Goal: Task Accomplishment & Management: Use online tool/utility

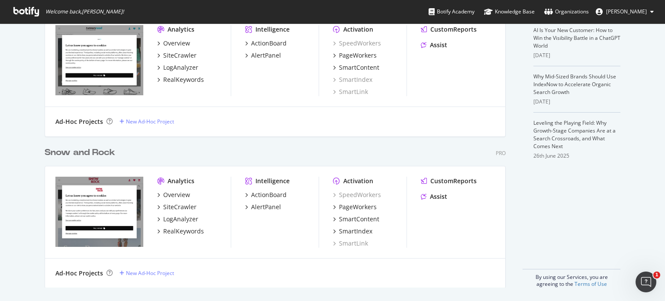
scroll to position [233, 0]
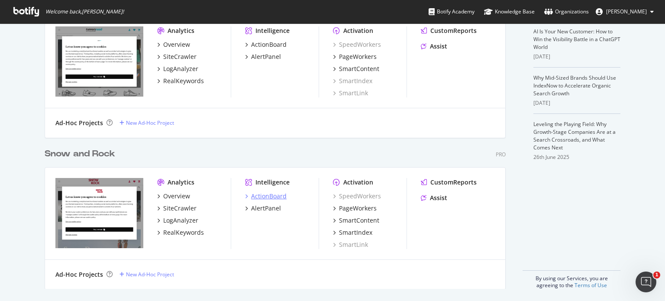
click at [269, 198] on div "ActionBoard" at bounding box center [269, 196] width 36 height 9
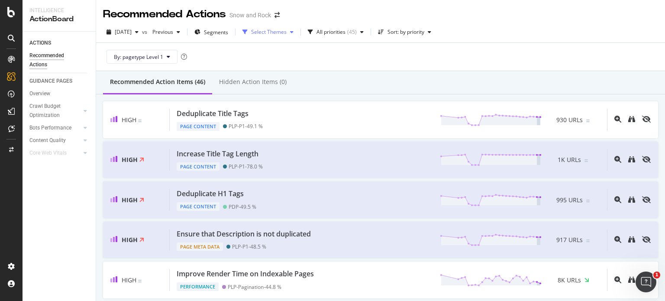
click at [287, 33] on div "Select Themes" at bounding box center [269, 31] width 36 height 5
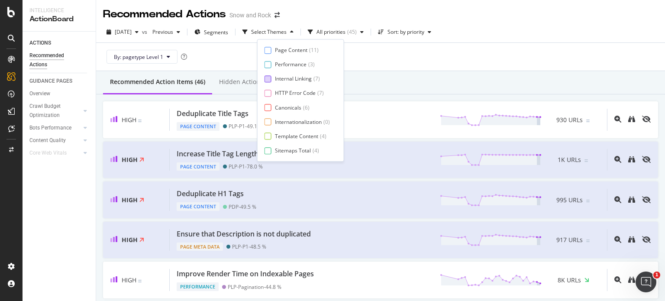
click at [289, 79] on div "Internal Linking" at bounding box center [293, 78] width 37 height 7
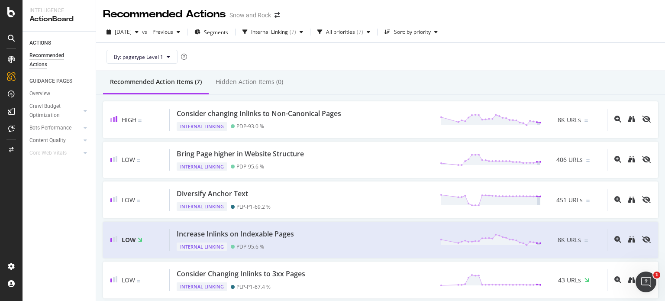
click at [370, 76] on div "Recommended Action Items (7) Hidden Action Items (0)" at bounding box center [380, 82] width 569 height 23
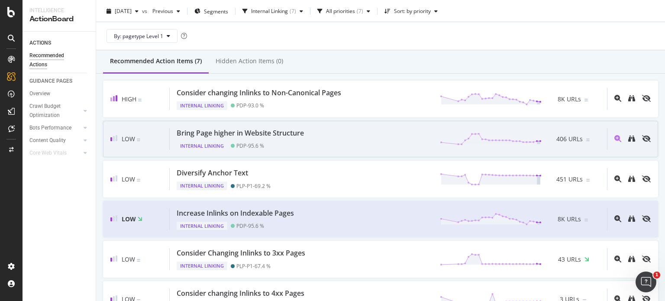
scroll to position [61, 0]
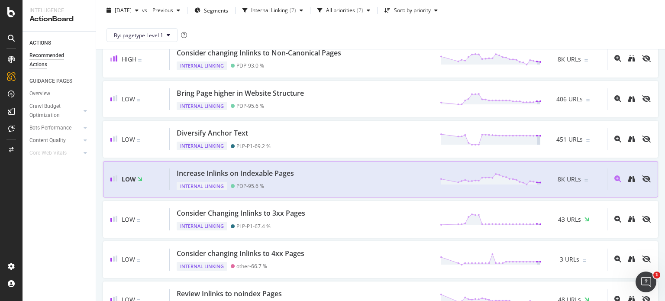
click at [303, 178] on div "Increase Inlinks on Indexable Pages Internal Linking PDP - 95.6 % 8K URLs" at bounding box center [388, 179] width 437 height 22
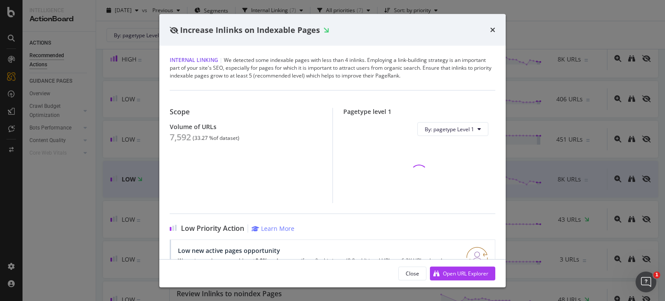
click at [180, 136] on div "7,592" at bounding box center [180, 137] width 21 height 10
copy div "7,592"
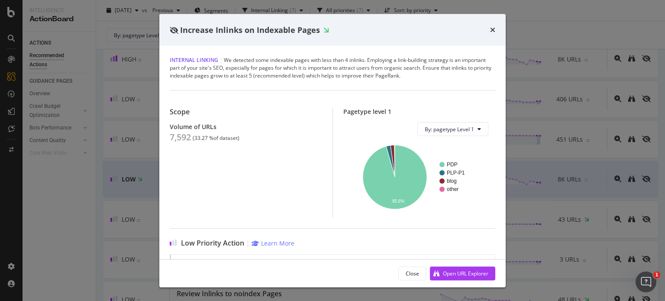
click at [103, 107] on div "Increase Inlinks on Indexable Pages Internal Linking | We detected some indexab…" at bounding box center [332, 150] width 665 height 301
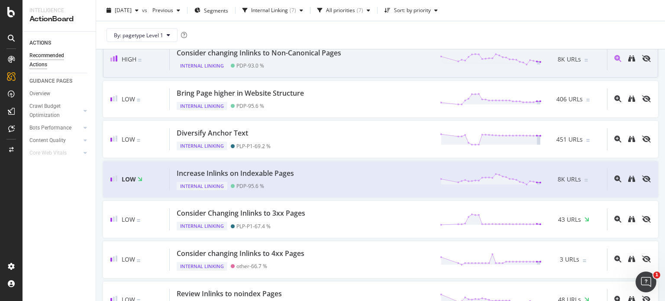
scroll to position [3, 0]
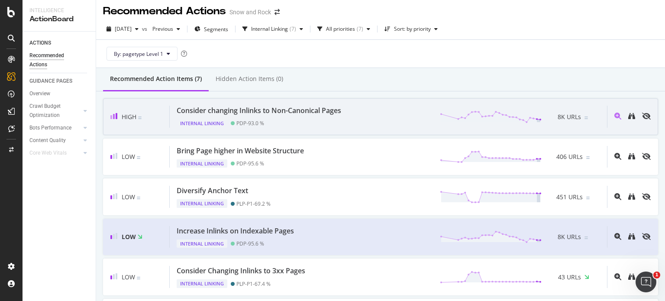
click at [268, 107] on div "Consider changing Inlinks to Non-Canonical Pages" at bounding box center [259, 111] width 165 height 10
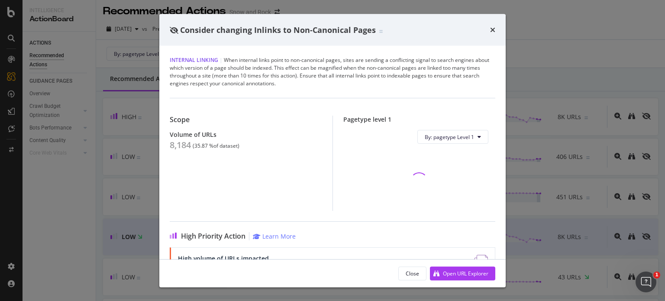
click at [176, 141] on div "8,184" at bounding box center [180, 145] width 21 height 10
copy div "8,184"
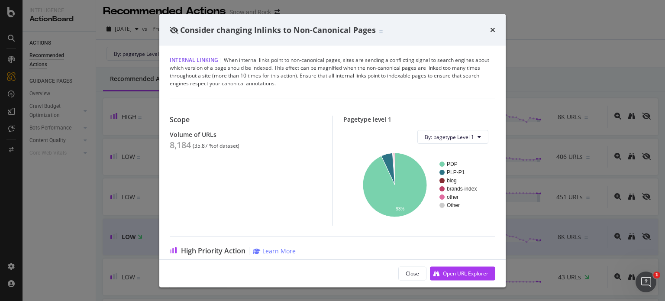
click at [105, 159] on div "Consider changing Inlinks to Non-Canonical Pages Internal Linking | When intern…" at bounding box center [332, 150] width 665 height 301
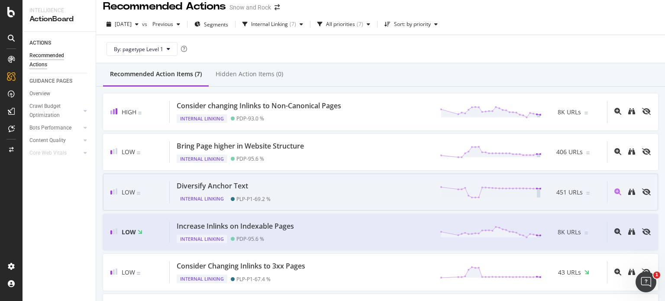
scroll to position [2, 0]
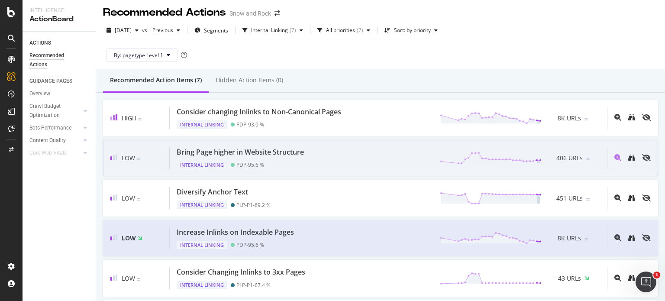
click at [265, 152] on div "Bring Page higher in Website Structure" at bounding box center [240, 152] width 127 height 10
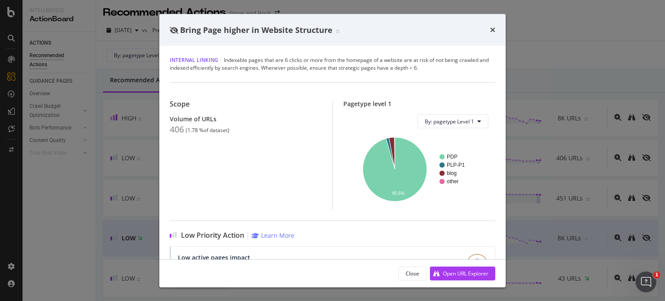
click at [117, 126] on div "Bring Page higher in Website Structure Internal Linking | Indexable pages that …" at bounding box center [332, 150] width 665 height 301
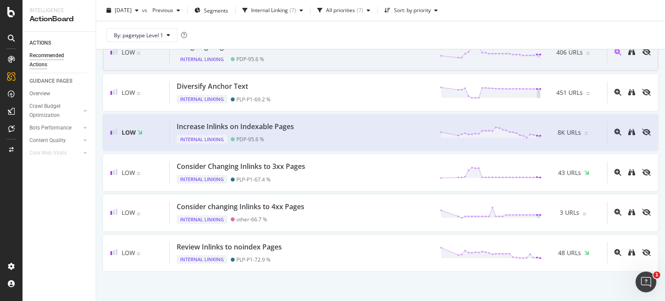
scroll to position [107, 0]
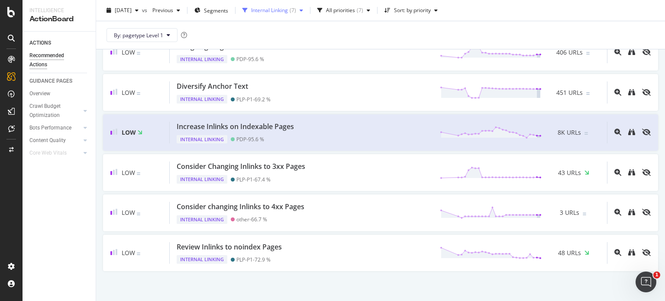
click at [288, 10] on div "Internal Linking" at bounding box center [269, 10] width 37 height 5
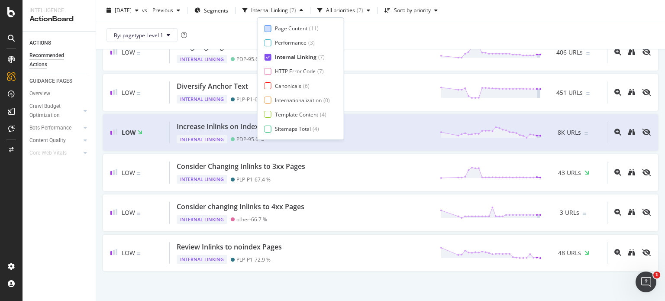
click at [301, 25] on div "Page Content" at bounding box center [291, 28] width 32 height 7
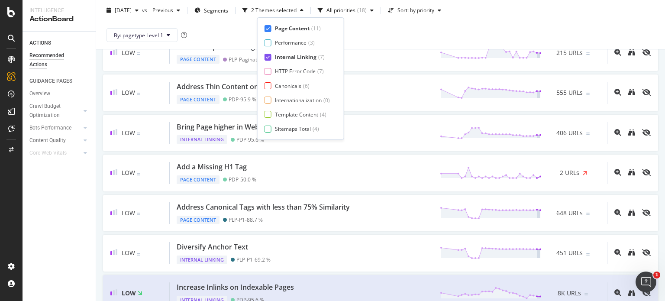
click at [291, 58] on div "Internal Linking" at bounding box center [296, 56] width 42 height 7
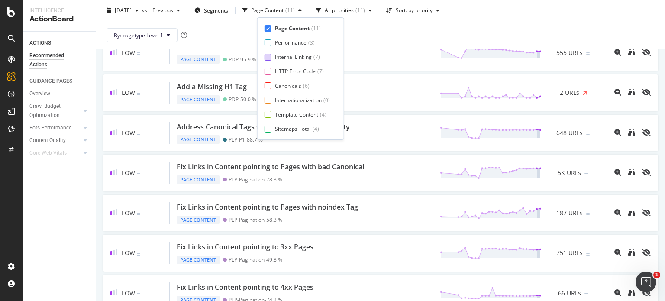
scroll to position [188, 0]
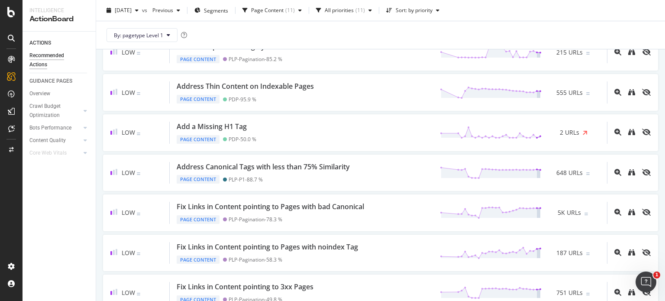
click at [381, 41] on div "By: pagetype Level 1" at bounding box center [380, 35] width 555 height 28
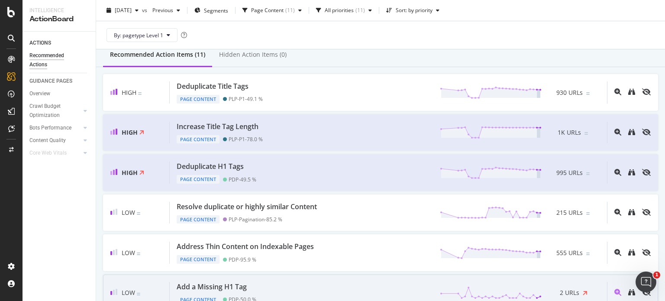
scroll to position [26, 0]
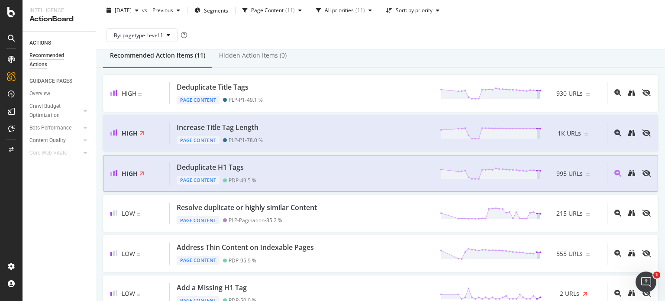
click at [252, 169] on div "Deduplicate H1 Tags" at bounding box center [217, 167] width 80 height 10
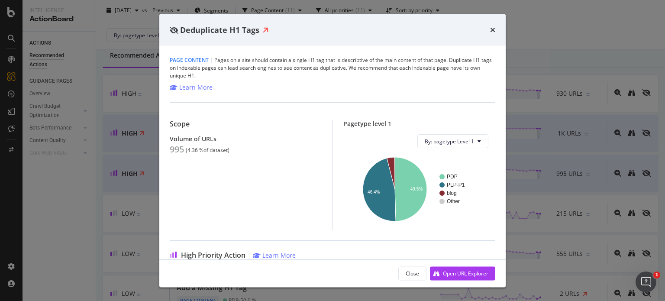
click at [121, 126] on div "Deduplicate H1 Tags Page Content | Pages on a site should contain a single H1 t…" at bounding box center [332, 150] width 665 height 301
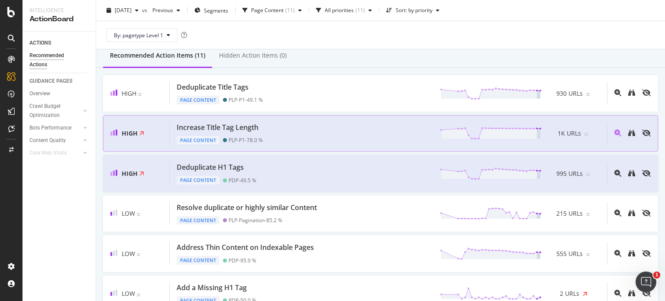
click at [269, 130] on div "Increase Title Tag Length Page Content PLP-P1 - 78.0 % 1K URLs" at bounding box center [388, 134] width 437 height 22
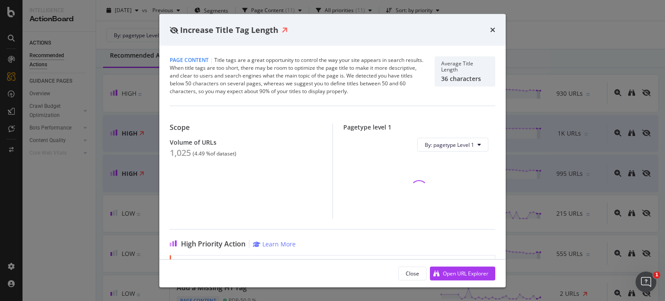
click at [183, 155] on div "1,025" at bounding box center [180, 153] width 21 height 10
copy div "1,025"
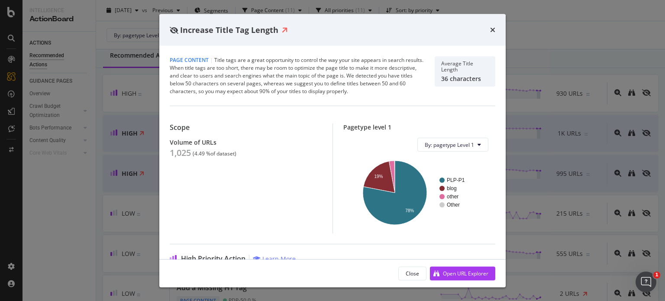
click at [156, 139] on div "Increase Title Tag Length Page Content | Title tags are a great opportunity to …" at bounding box center [332, 150] width 665 height 301
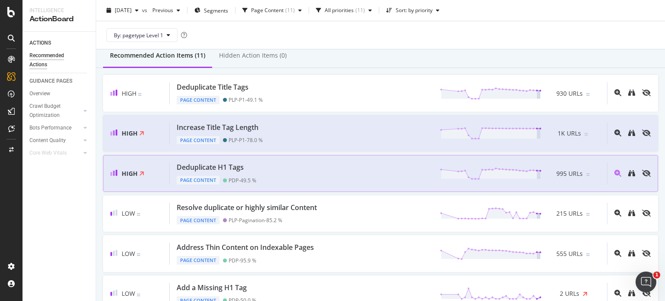
scroll to position [170, 0]
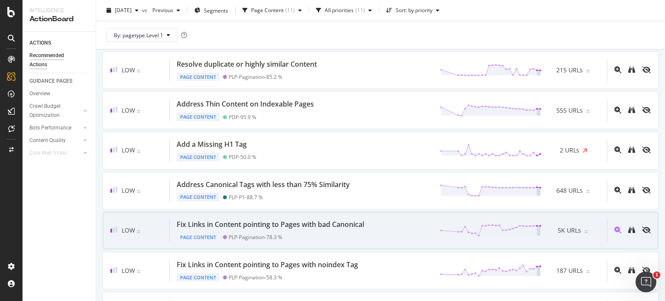
click at [256, 220] on div "Fix Links in Content pointing to Pages with bad Canonical" at bounding box center [271, 225] width 188 height 10
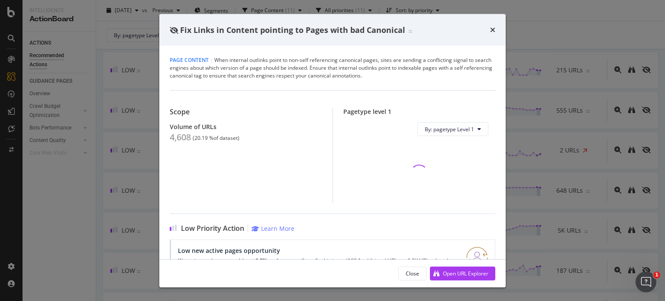
click at [182, 142] on div "4,608" at bounding box center [180, 137] width 21 height 10
copy div "4,608"
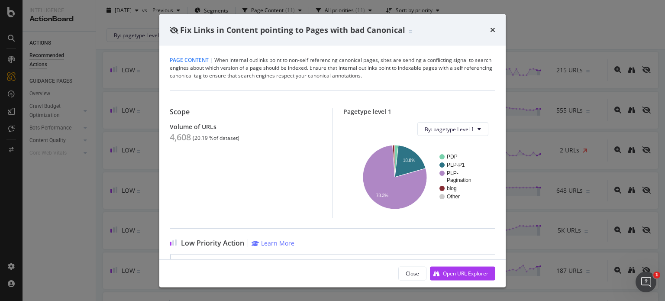
click at [116, 166] on div "Fix Links in Content pointing to Pages with bad Canonical Page Content | When i…" at bounding box center [332, 150] width 665 height 301
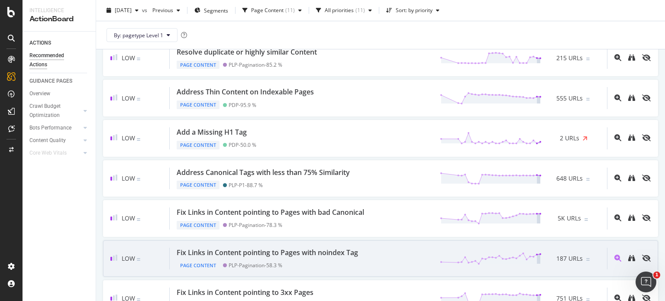
scroll to position [182, 0]
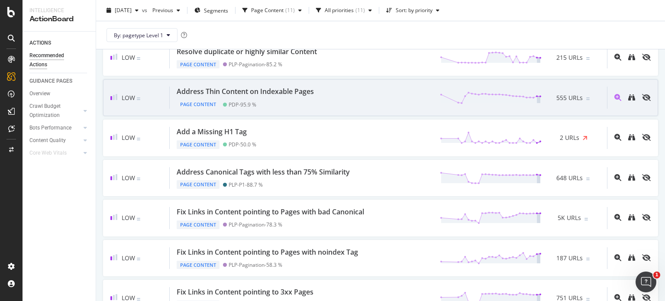
click at [286, 101] on div "Page Content PDP - 95.9 %" at bounding box center [247, 103] width 141 height 12
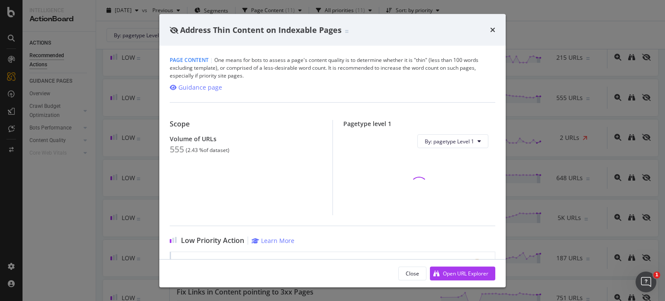
click at [152, 70] on div "Address Thin Content on Indexable Pages Page Content | One means for bots to as…" at bounding box center [332, 150] width 665 height 301
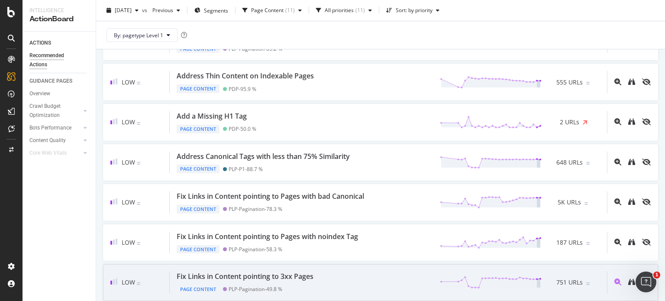
scroll to position [153, 0]
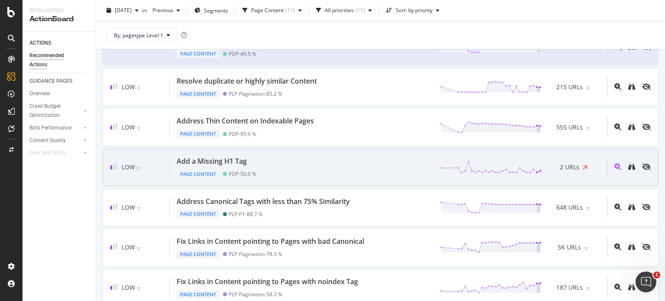
click at [265, 165] on div "Add a Missing H1 Tag Page Content PDP - 50.0 % 2 URLs" at bounding box center [388, 167] width 437 height 22
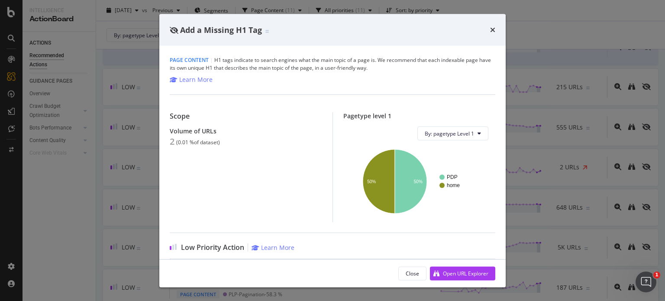
click at [52, 98] on div "Add a Missing H1 Tag Page Content | H1 tags indicate to search engines what the…" at bounding box center [332, 150] width 665 height 301
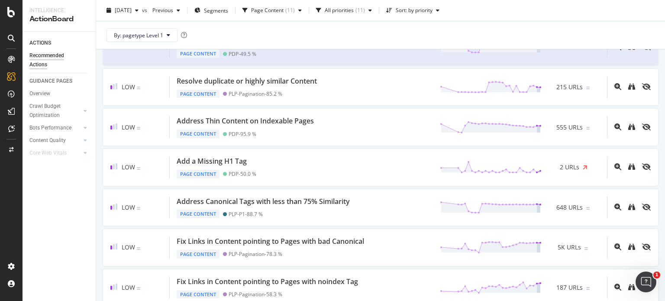
click at [272, 20] on div "[DATE] vs Previous Segments Page Content ( 11 ) All priorities ( 11 ) Sort: by …" at bounding box center [380, 11] width 569 height 17
click at [281, 10] on div "Page Content" at bounding box center [267, 10] width 32 height 5
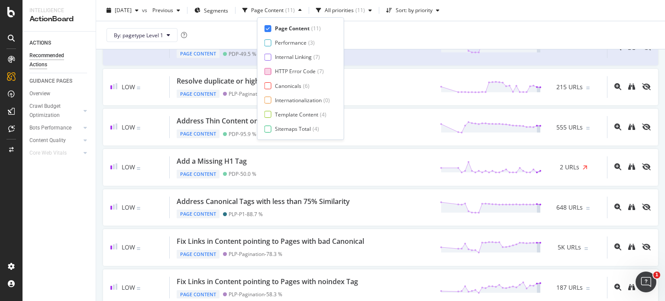
click at [285, 68] on div "HTTP Error Code" at bounding box center [295, 71] width 41 height 7
click at [293, 29] on div "Page Content" at bounding box center [292, 28] width 35 height 7
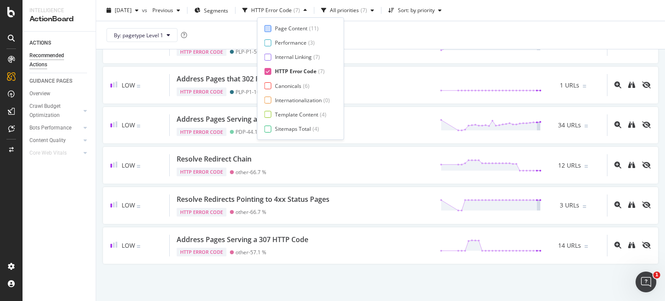
scroll to position [113, 0]
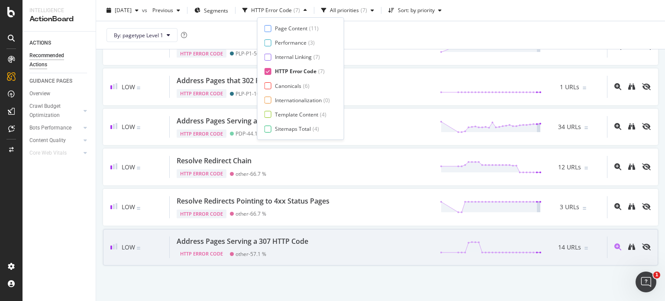
click at [320, 261] on div "Low Address Pages Serving a 307 HTTP Code HTTP Error Code other - 57.1 % 14 URLs" at bounding box center [380, 247] width 555 height 37
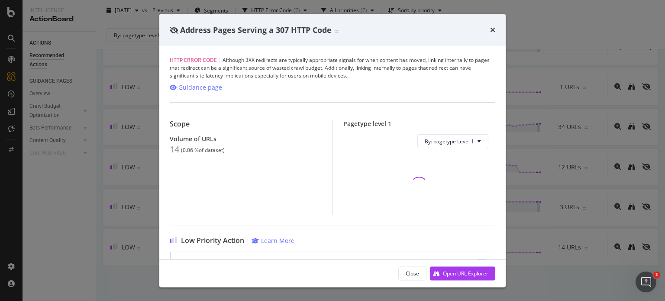
click at [557, 195] on div "Address Pages Serving a 307 HTTP Code HTTP Error Code | Although 3XX redirects …" at bounding box center [332, 150] width 665 height 301
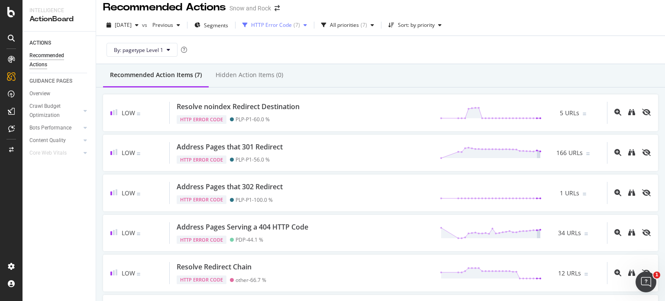
scroll to position [7, 0]
click at [291, 25] on div "HTTP Error Code" at bounding box center [271, 25] width 41 height 5
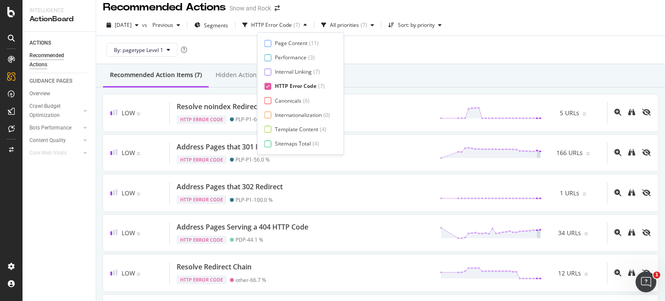
click at [295, 84] on div "HTTP Error Code" at bounding box center [296, 86] width 42 height 7
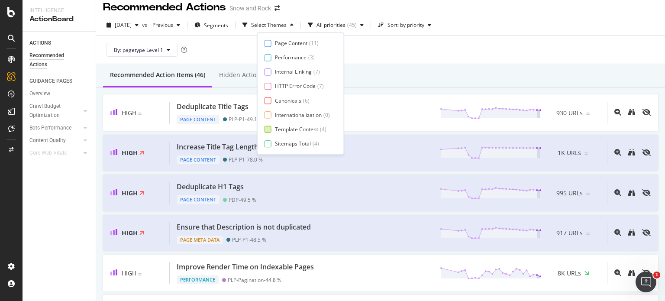
click at [295, 129] on div "Template Content" at bounding box center [296, 129] width 43 height 7
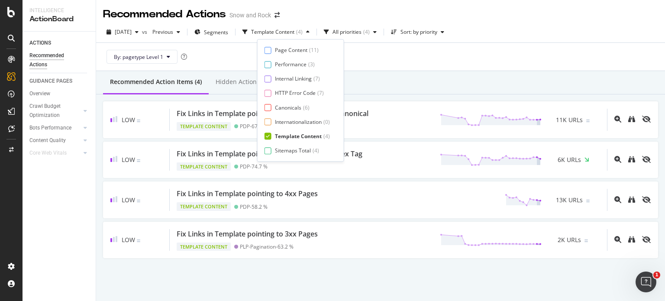
scroll to position [0, 0]
click at [438, 65] on div "By: pagetype Level 1" at bounding box center [380, 57] width 555 height 28
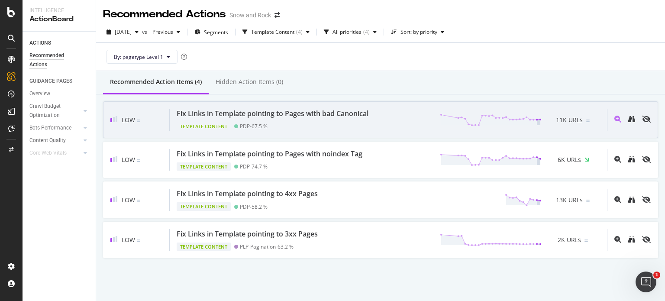
click at [327, 115] on div "Fix Links in Template pointing to Pages with bad Canonical" at bounding box center [273, 114] width 192 height 10
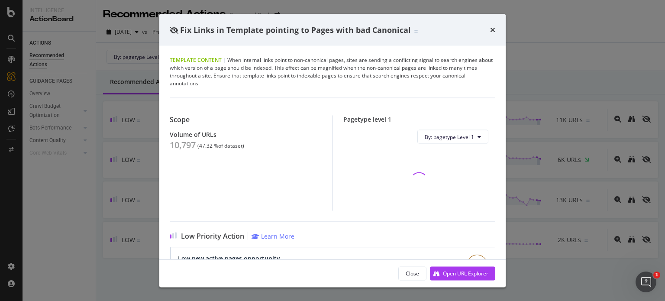
click at [182, 145] on div "10,797" at bounding box center [183, 145] width 26 height 10
copy div "10,797"
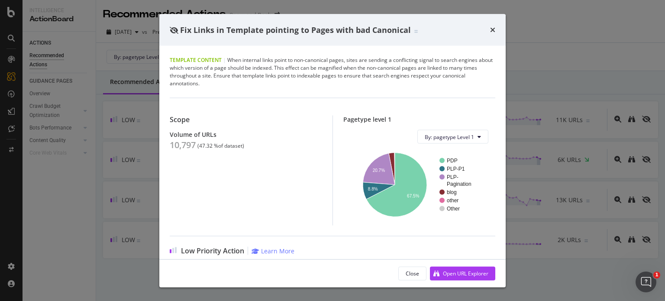
click at [142, 131] on div "Fix Links in Template pointing to Pages with bad Canonical Template Content | W…" at bounding box center [332, 150] width 665 height 301
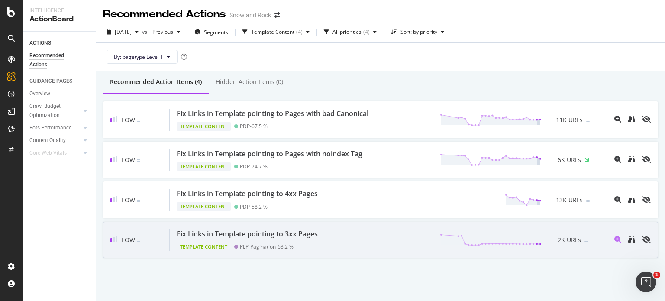
click at [236, 245] on icon at bounding box center [236, 247] width 4 height 4
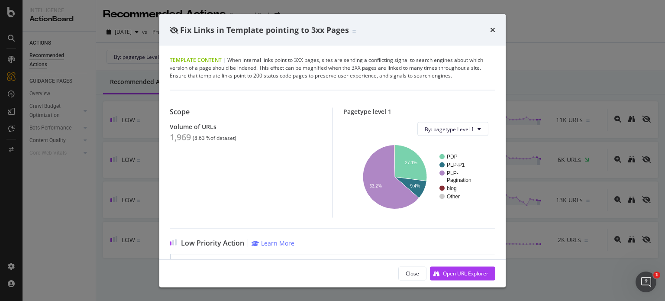
click at [170, 136] on div "1,969" at bounding box center [180, 137] width 21 height 10
copy div "1,969"
click at [111, 136] on div "Fix Links in Template pointing to 3xx Pages Template Content | When internal li…" at bounding box center [332, 150] width 665 height 301
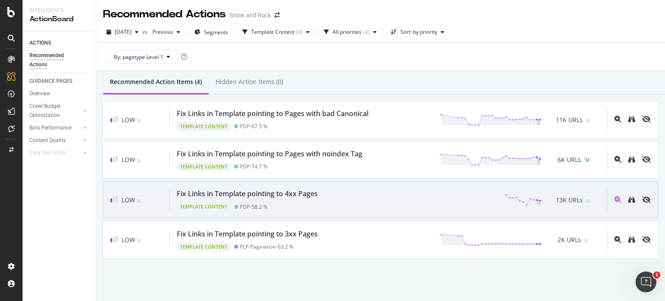
click at [246, 198] on div "Fix Links in Template pointing to 4xx Pages" at bounding box center [247, 194] width 141 height 10
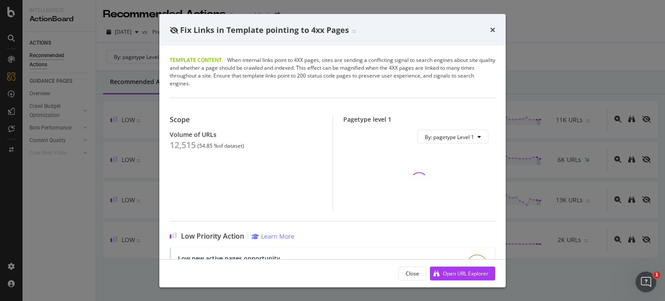
click at [181, 147] on div "12,515" at bounding box center [183, 145] width 26 height 10
copy div "12,515"
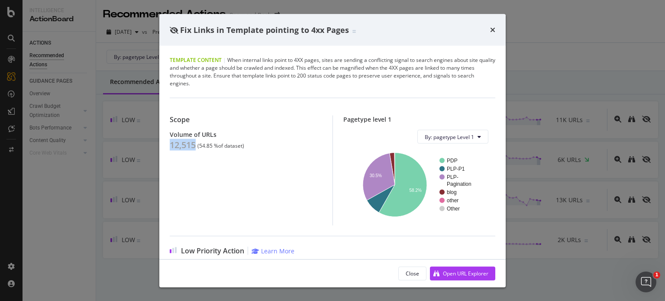
click at [126, 174] on div "Fix Links in Template pointing to 4xx Pages Template Content | When internal li…" at bounding box center [332, 150] width 665 height 301
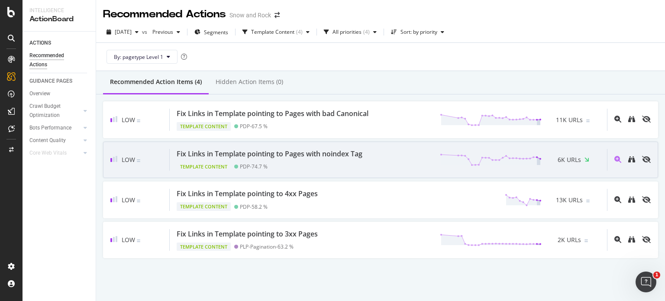
click at [243, 154] on div "Fix Links in Template pointing to Pages with noindex Tag" at bounding box center [270, 154] width 186 height 10
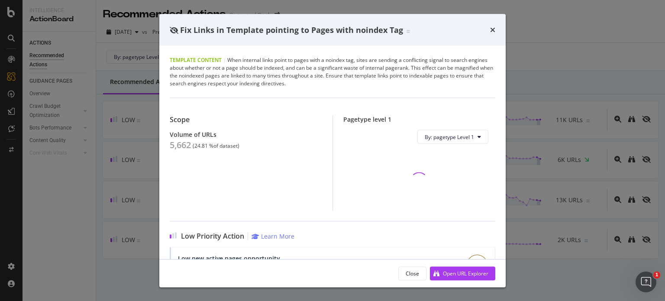
click at [184, 148] on div "5,662" at bounding box center [180, 145] width 21 height 10
copy div "5,662"
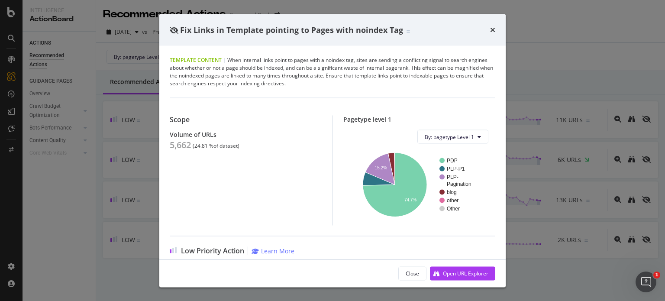
click at [127, 65] on div "Fix Links in Template pointing to Pages with noindex Tag Template Content | Whe…" at bounding box center [332, 150] width 665 height 301
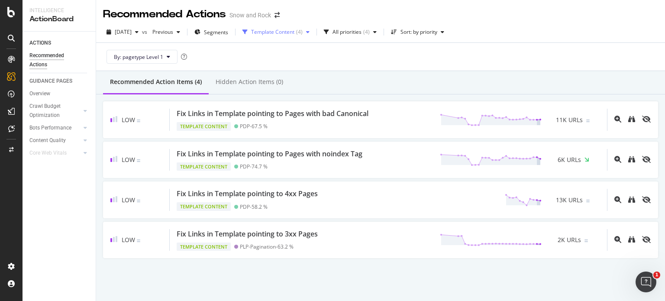
click at [278, 32] on div "Template Content" at bounding box center [272, 31] width 43 height 5
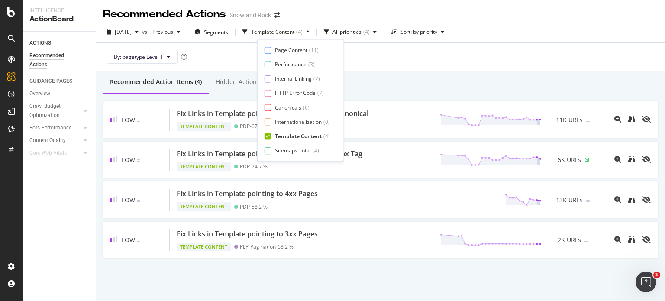
click at [285, 145] on div "Page Content ( 11 ) Performance ( 3 ) Internal Linking ( 7 ) HTTP Error Code ( …" at bounding box center [301, 100] width 72 height 108
click at [286, 152] on div "Sitemaps Total" at bounding box center [293, 150] width 36 height 7
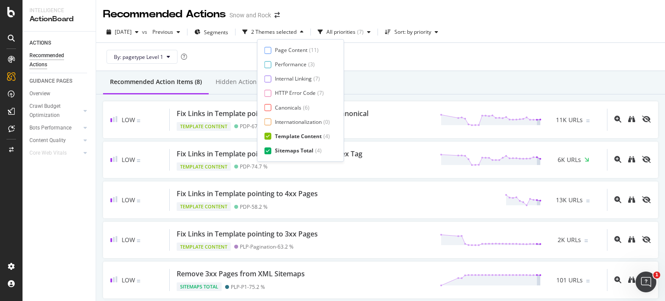
click at [289, 137] on div "Template Content" at bounding box center [298, 136] width 47 height 7
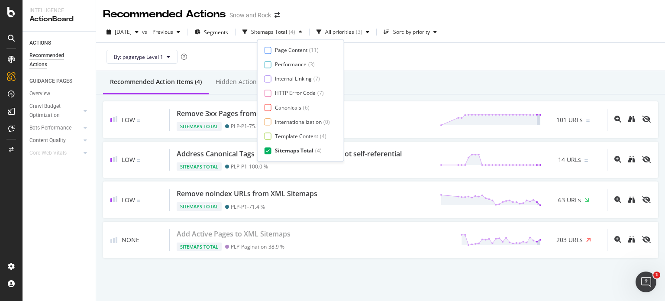
click at [435, 55] on div "By: pagetype Level 1" at bounding box center [380, 57] width 555 height 28
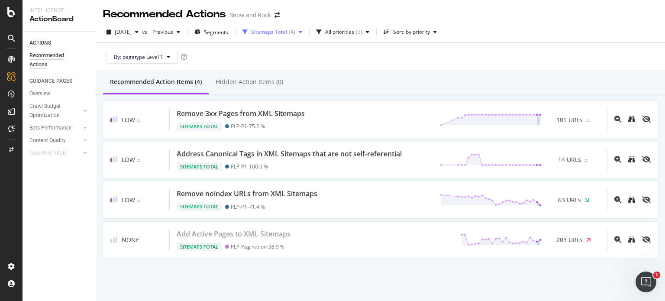
click at [287, 32] on div "Sitemaps Total" at bounding box center [269, 31] width 36 height 5
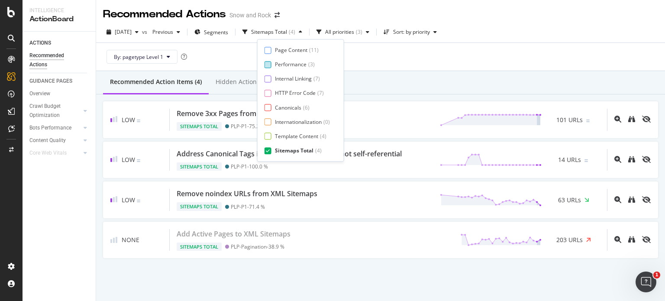
click at [305, 63] on div "Performance" at bounding box center [291, 64] width 32 height 7
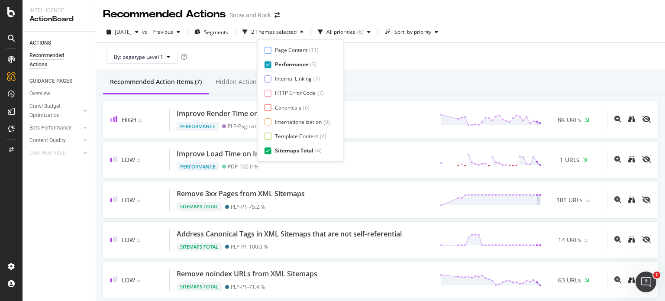
click at [301, 151] on div "Sitemaps Total" at bounding box center [294, 150] width 39 height 7
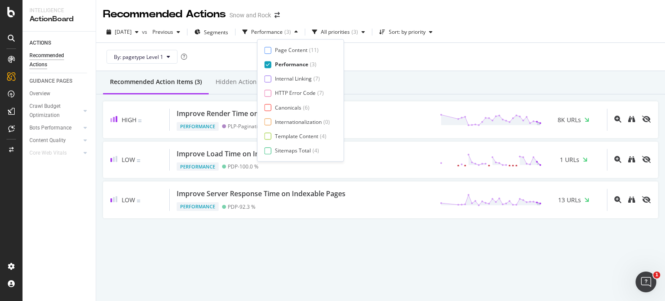
click at [413, 52] on div "By: pagetype Level 1" at bounding box center [380, 57] width 555 height 28
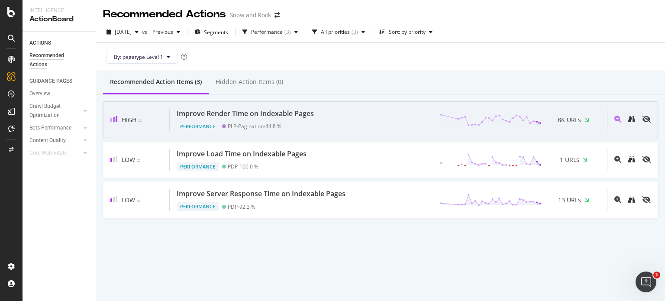
click at [256, 119] on div "Performance PLP-Pagination - 44.8 %" at bounding box center [247, 125] width 141 height 12
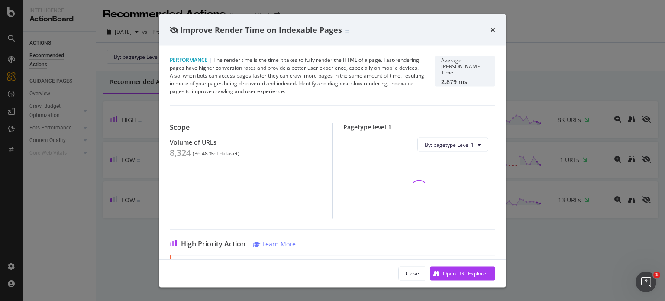
click at [184, 153] on div "8,324" at bounding box center [180, 153] width 21 height 10
copy div "8,324"
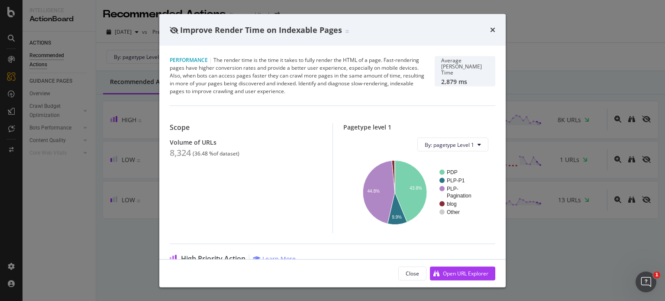
click at [102, 71] on div "Improve Render Time on Indexable Pages Performance | The render time is the tim…" at bounding box center [332, 150] width 665 height 301
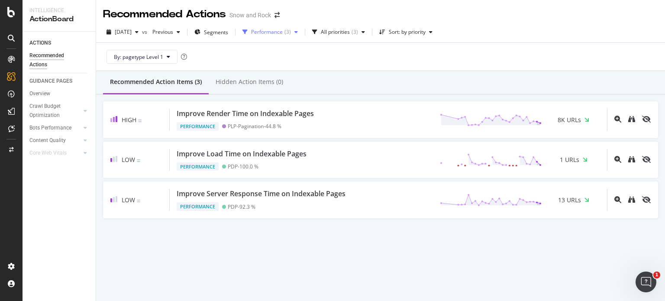
click at [283, 32] on div "Performance" at bounding box center [267, 31] width 32 height 5
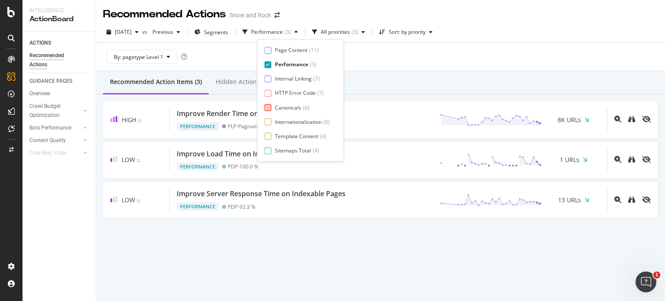
click at [291, 110] on div "Canonicals" at bounding box center [288, 107] width 26 height 7
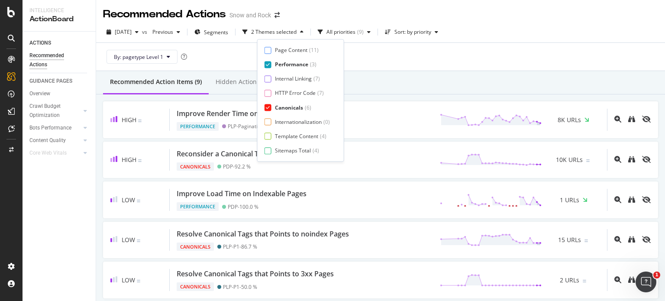
click at [296, 63] on div "Performance" at bounding box center [291, 64] width 33 height 7
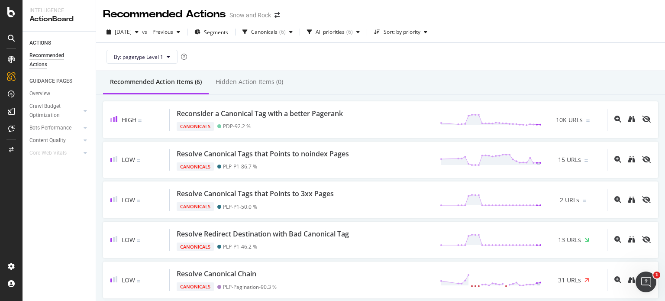
click at [406, 83] on div "Recommended Action Items (6) Hidden Action Items (0)" at bounding box center [380, 82] width 569 height 23
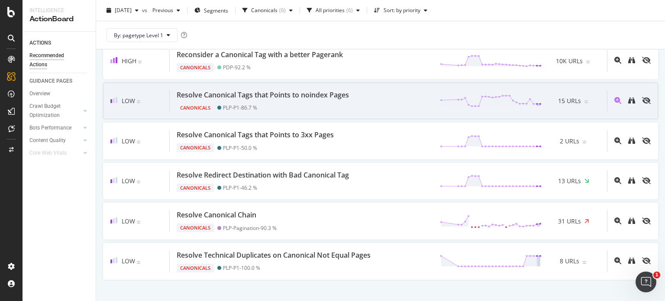
scroll to position [59, 0]
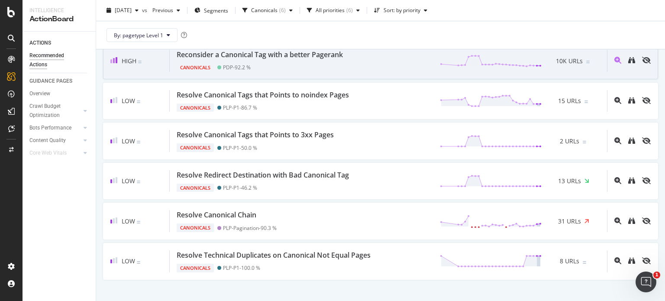
click at [269, 63] on div "Canonicals PDP - 92.2 %" at bounding box center [262, 66] width 170 height 12
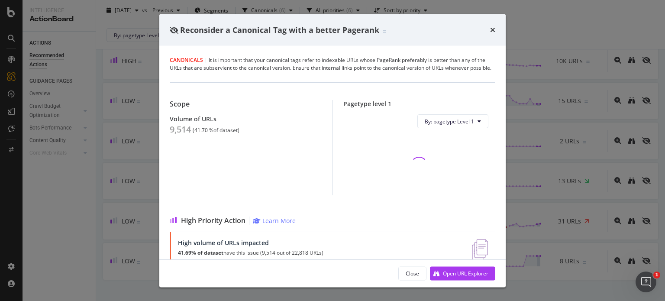
click at [178, 135] on div "9,514" at bounding box center [180, 129] width 21 height 10
copy div "9,514"
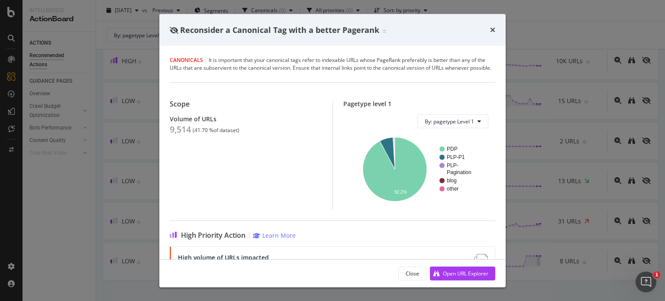
click at [125, 133] on div "Reconsider a Canonical Tag with a better Pagerank Canonicals | It is important …" at bounding box center [332, 150] width 665 height 301
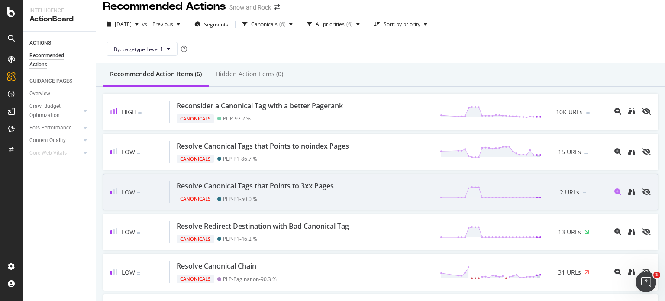
scroll to position [73, 0]
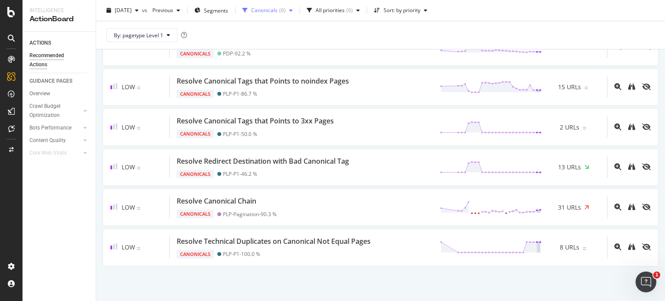
click at [278, 12] on div "Canonicals" at bounding box center [264, 10] width 26 height 5
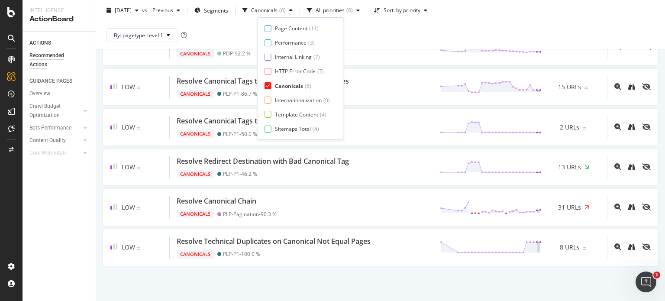
click at [291, 85] on div "Canonicals" at bounding box center [289, 85] width 28 height 7
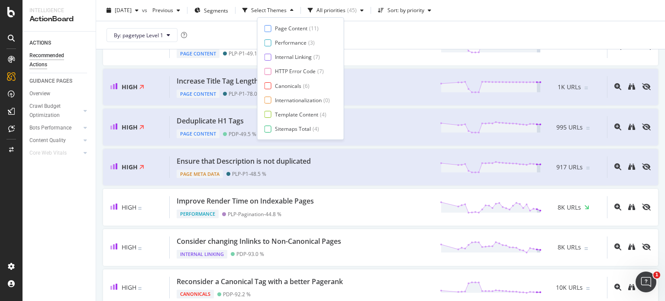
scroll to position [14, 0]
click at [290, 127] on div "Page Meta Data" at bounding box center [294, 128] width 39 height 7
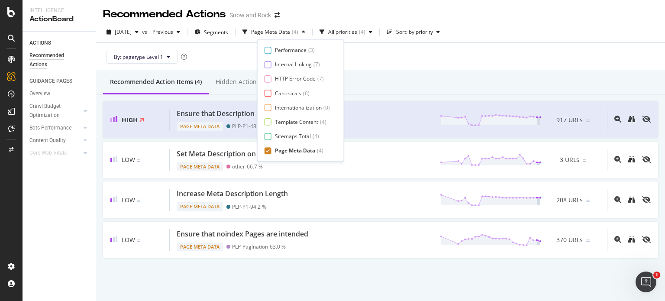
scroll to position [0, 0]
click at [411, 70] on div "By: pagetype Level 1" at bounding box center [380, 57] width 555 height 28
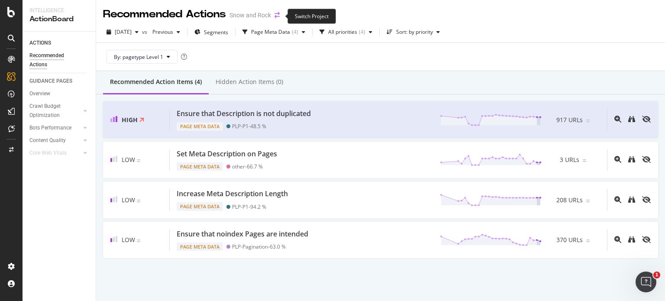
click at [275, 15] on icon "arrow-right-arrow-left" at bounding box center [277, 15] width 5 height 6
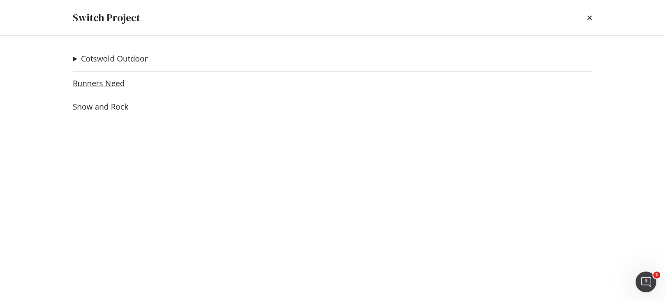
click at [116, 80] on link "Runners Need" at bounding box center [99, 83] width 52 height 9
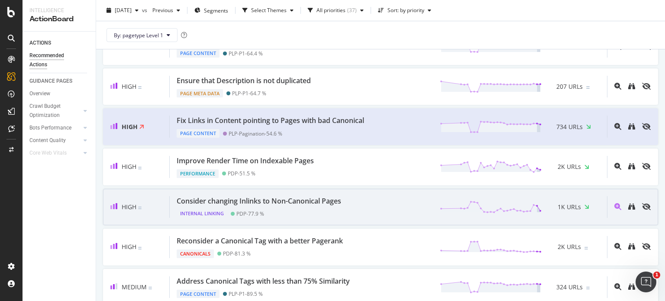
scroll to position [152, 0]
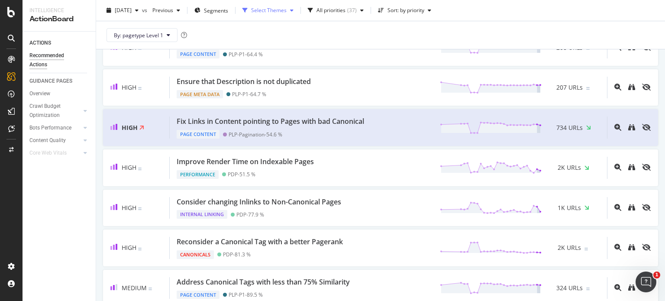
click at [284, 10] on div "Select Themes" at bounding box center [269, 10] width 36 height 5
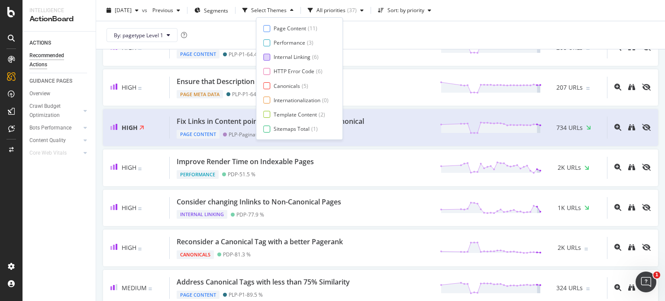
click at [278, 58] on div "Internal Linking" at bounding box center [292, 56] width 37 height 7
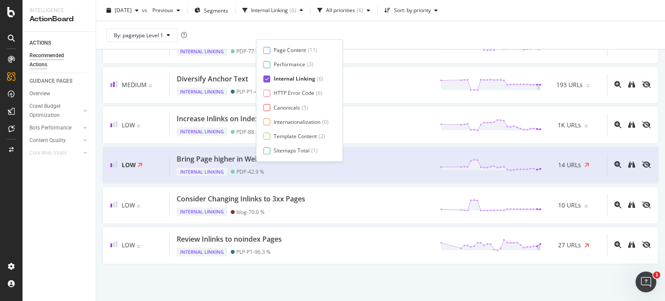
scroll to position [0, 0]
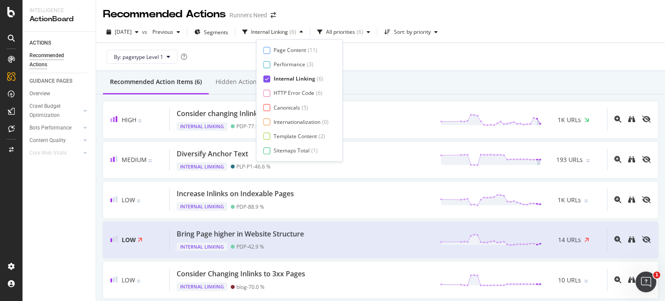
click at [381, 65] on div "By: pagetype Level 1" at bounding box center [380, 57] width 555 height 28
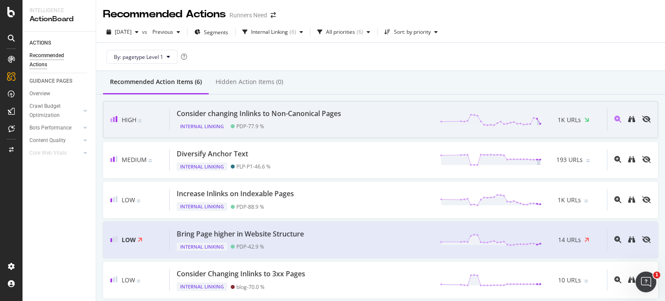
click at [308, 123] on div "Internal Linking PDP - 77.9 %" at bounding box center [261, 125] width 168 height 12
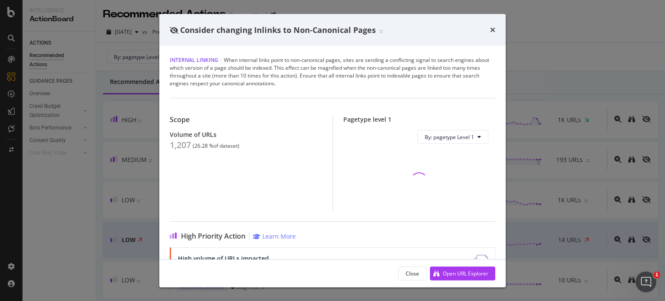
click at [180, 146] on div "1,207" at bounding box center [180, 145] width 21 height 10
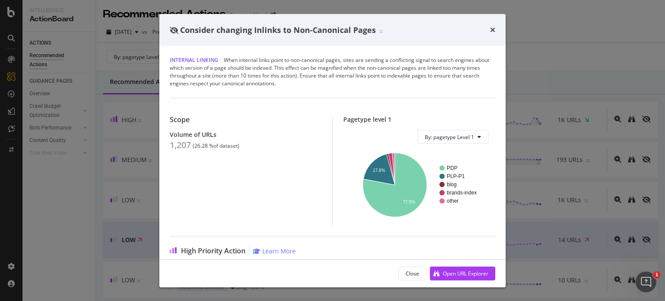
click at [117, 129] on div "Consider changing Inlinks to Non-Canonical Pages Internal Linking | When intern…" at bounding box center [332, 150] width 665 height 301
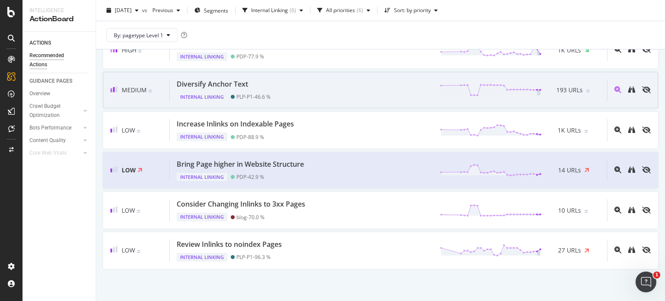
scroll to position [50, 0]
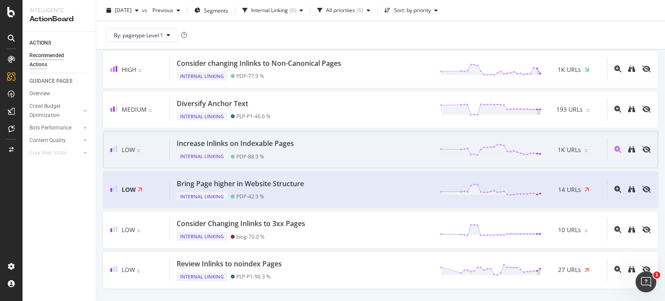
click at [262, 155] on div "PDP - 88.9 %" at bounding box center [250, 156] width 28 height 6
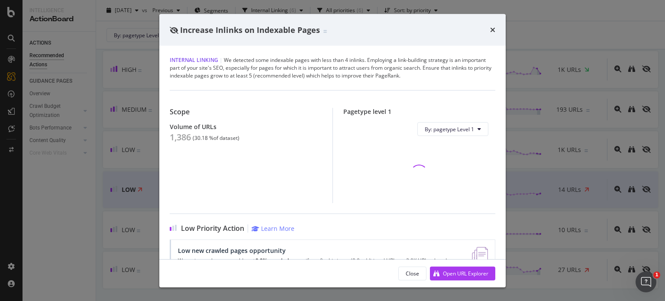
click at [188, 140] on div "1,386" at bounding box center [180, 137] width 21 height 10
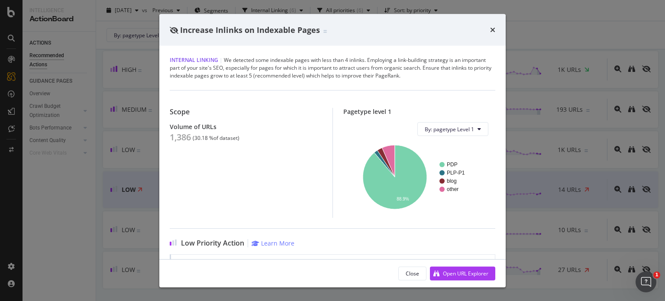
click at [584, 112] on div "Increase Inlinks on Indexable Pages Internal Linking | We detected some indexab…" at bounding box center [332, 150] width 665 height 301
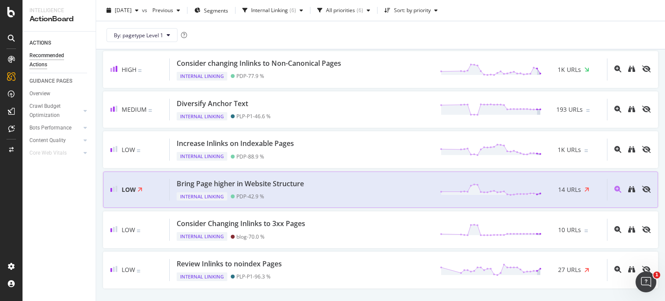
scroll to position [73, 0]
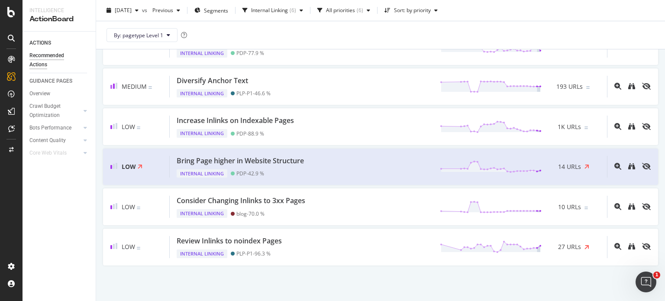
click at [296, 2] on div "[DATE] vs Previous Segments Internal Linking ( 6 ) All priorities ( 6 ) Sort: b…" at bounding box center [380, 24] width 569 height 49
click at [288, 10] on div "Internal Linking" at bounding box center [269, 10] width 37 height 5
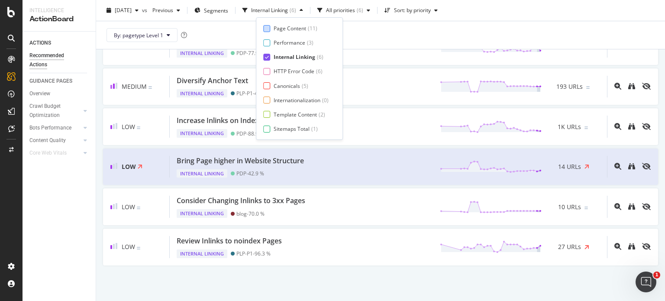
click at [296, 28] on div "Page Content" at bounding box center [290, 28] width 32 height 7
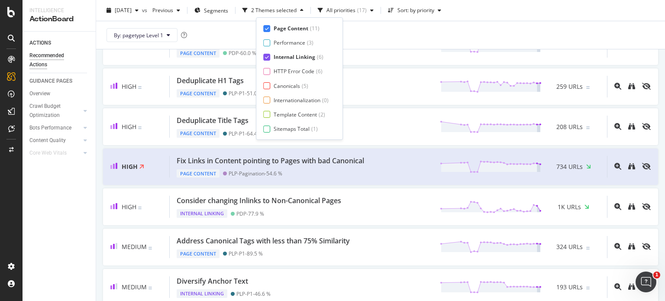
click at [295, 54] on div "Internal Linking" at bounding box center [295, 56] width 42 height 7
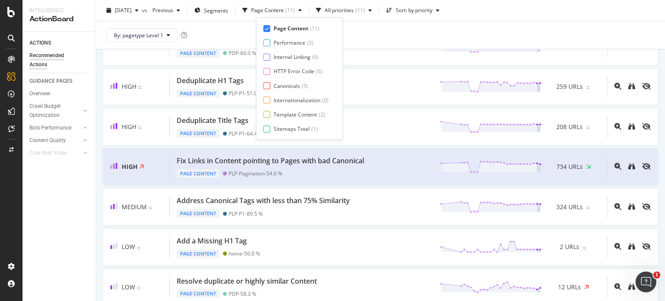
click at [379, 39] on div "By: pagetype Level 1" at bounding box center [380, 35] width 555 height 28
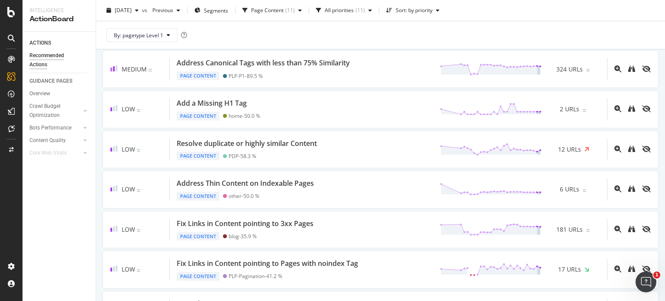
scroll to position [273, 0]
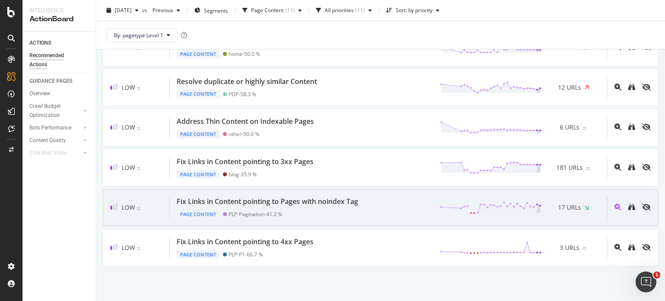
click at [273, 207] on div "Page Content PLP-Pagination - 41.2 %" at bounding box center [269, 213] width 185 height 12
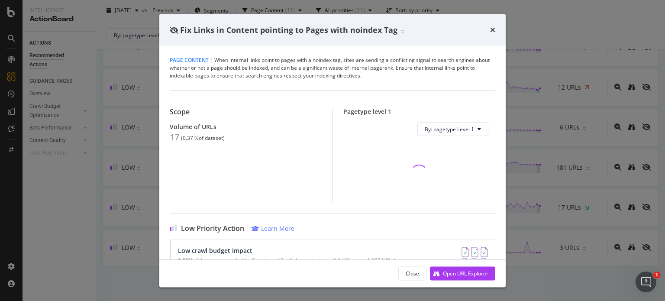
click at [116, 106] on div "Fix Links in Content pointing to Pages with noindex Tag Page Content | When int…" at bounding box center [332, 150] width 665 height 301
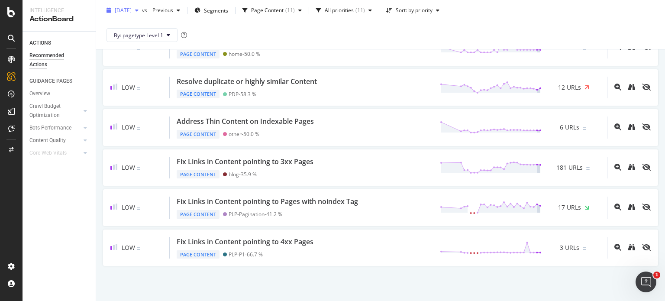
click at [142, 13] on div "[DATE]" at bounding box center [122, 10] width 39 height 13
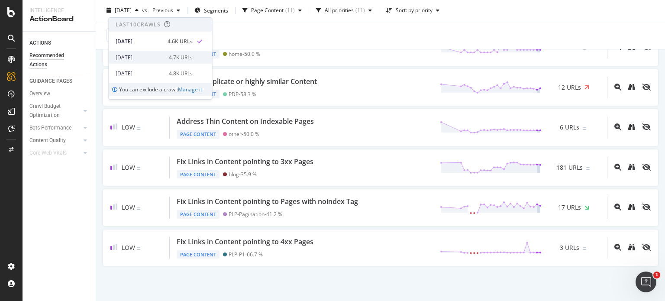
click at [157, 58] on div "[DATE]" at bounding box center [140, 58] width 48 height 8
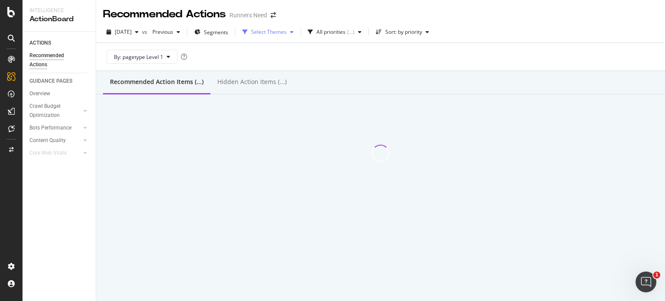
click at [279, 31] on div "Select Themes" at bounding box center [269, 31] width 36 height 5
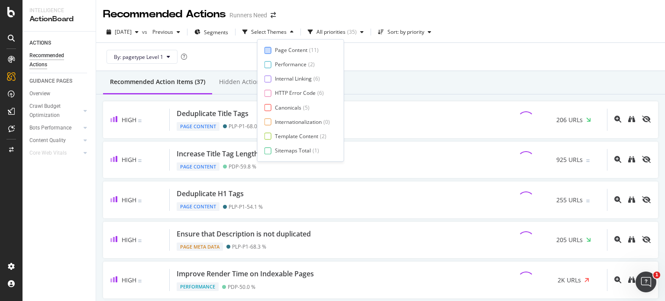
click at [291, 47] on div "Page Content" at bounding box center [291, 49] width 32 height 7
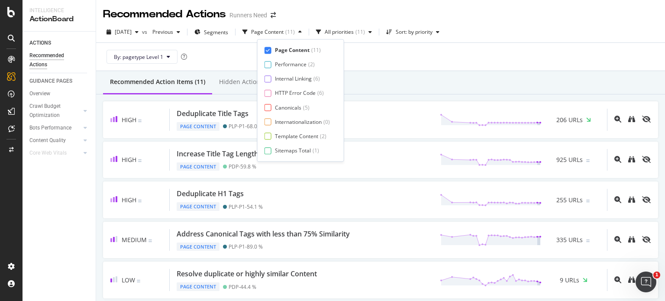
click at [399, 91] on div "Recommended Action Items (11) Hidden Action Items (0)" at bounding box center [380, 82] width 569 height 23
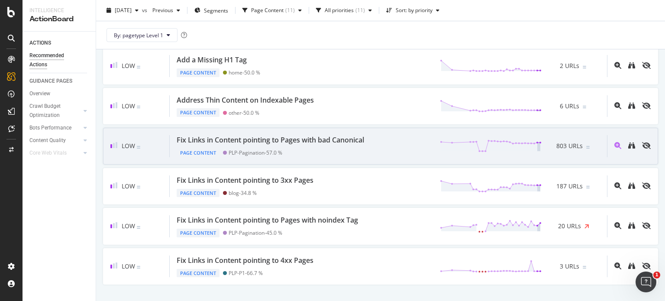
scroll to position [254, 0]
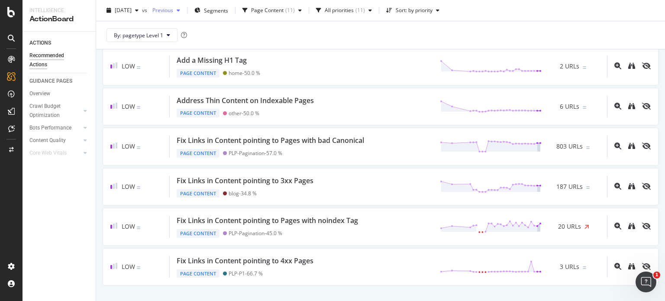
click at [173, 12] on span "Previous" at bounding box center [161, 9] width 24 height 7
click at [142, 6] on div "[DATE]" at bounding box center [122, 10] width 39 height 13
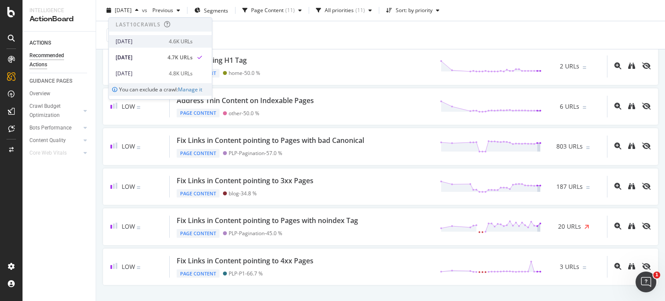
click at [156, 42] on div "[DATE]" at bounding box center [140, 42] width 48 height 8
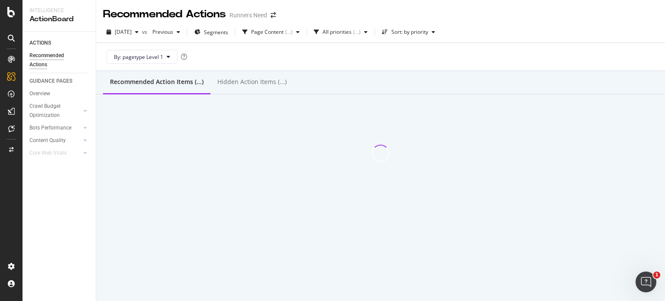
click at [282, 58] on div "By: pagetype Level 1" at bounding box center [380, 57] width 555 height 28
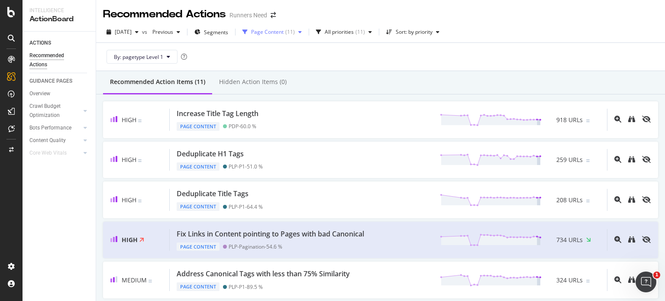
click at [295, 29] on div "( 11 )" at bounding box center [290, 31] width 10 height 5
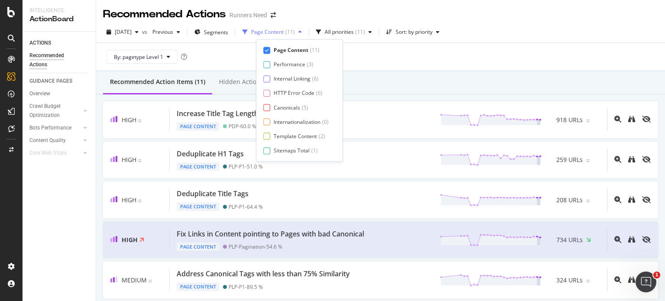
click at [295, 29] on div "( 11 )" at bounding box center [290, 31] width 10 height 5
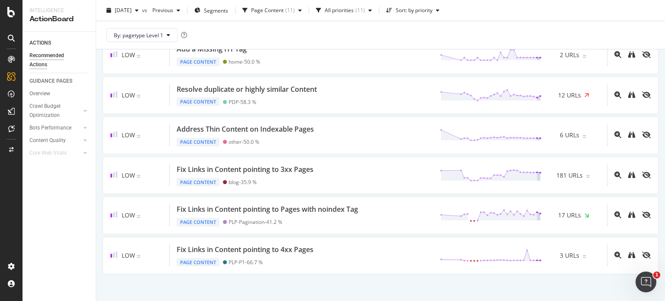
scroll to position [265, 0]
click at [298, 6] on div "Page Content ( 11 )" at bounding box center [272, 10] width 66 height 13
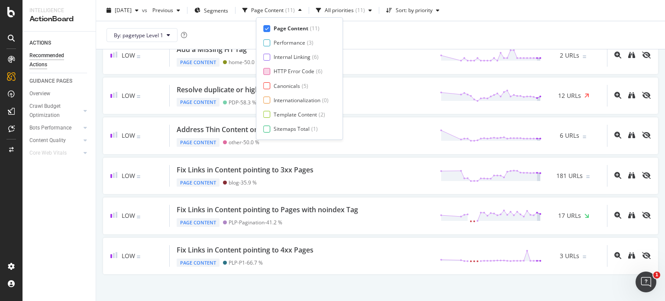
click at [291, 68] on div "HTTP Error Code" at bounding box center [294, 71] width 41 height 7
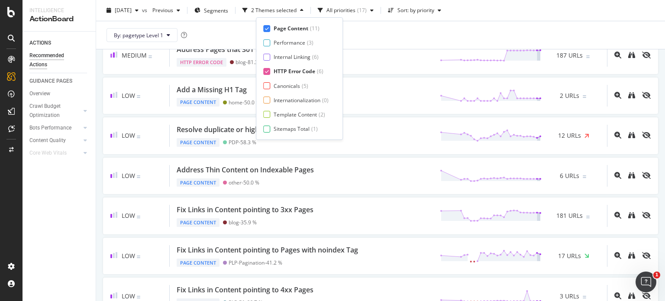
click at [293, 29] on div "Page Content" at bounding box center [291, 28] width 35 height 7
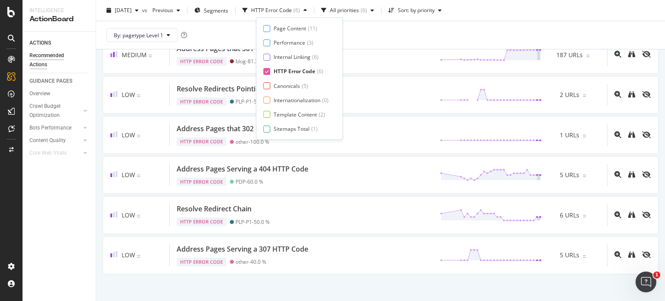
click at [370, 36] on div "By: pagetype Level 1" at bounding box center [380, 35] width 555 height 28
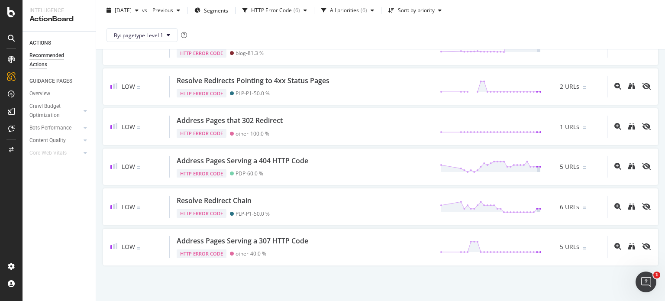
scroll to position [73, 0]
click at [291, 8] on div "HTTP Error Code" at bounding box center [271, 10] width 41 height 5
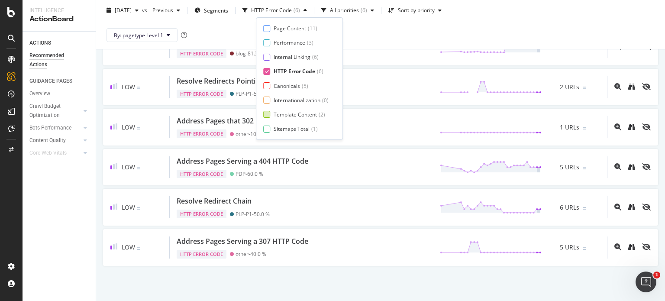
click at [288, 113] on div "Template Content" at bounding box center [295, 114] width 43 height 7
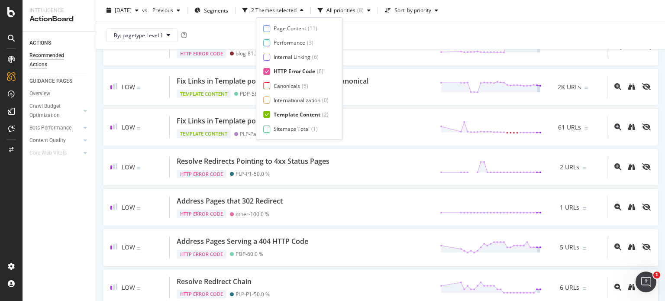
click at [282, 67] on div "Page Content ( 11 ) Performance ( 3 ) Internal Linking ( 6 ) HTTP Error Code ( …" at bounding box center [299, 79] width 72 height 108
click at [298, 72] on div "HTTP Error Code" at bounding box center [295, 71] width 42 height 7
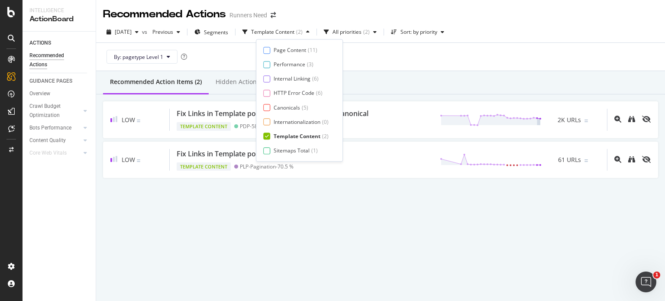
click at [423, 68] on div "By: pagetype Level 1" at bounding box center [380, 57] width 555 height 28
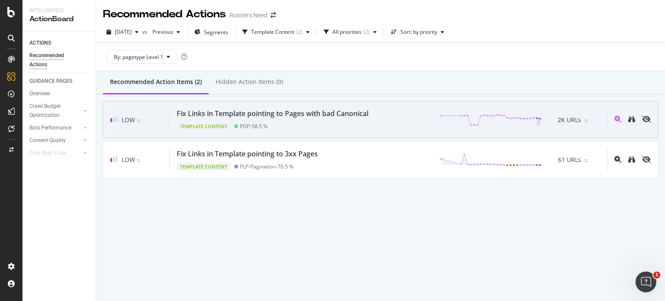
click at [262, 125] on div "PDP - 58.5 %" at bounding box center [254, 126] width 28 height 6
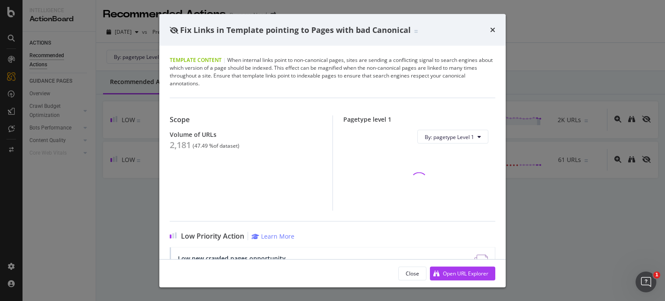
click at [175, 149] on div "2,181" at bounding box center [180, 145] width 21 height 10
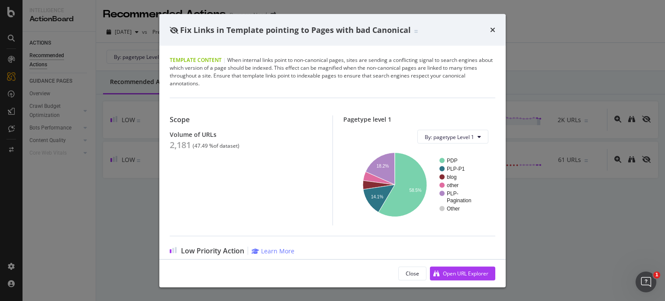
click at [92, 58] on div "Fix Links in Template pointing to Pages with bad Canonical Template Content | W…" at bounding box center [332, 150] width 665 height 301
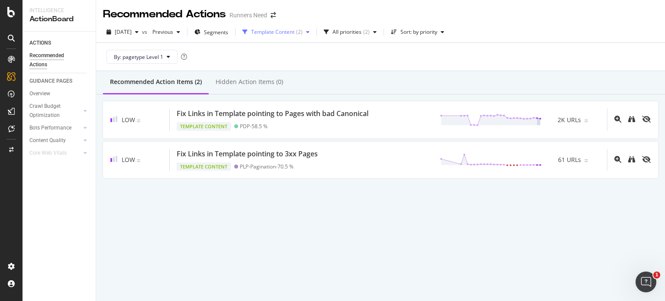
click at [275, 28] on div "Template Content ( 2 )" at bounding box center [276, 32] width 74 height 13
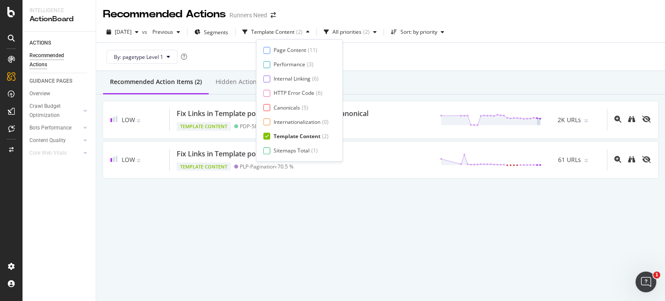
click at [289, 42] on div "Page Content ( 11 ) Performance ( 3 ) Internal Linking ( 6 ) HTTP Error Code ( …" at bounding box center [299, 100] width 87 height 123
click at [290, 63] on div "Performance" at bounding box center [290, 64] width 32 height 7
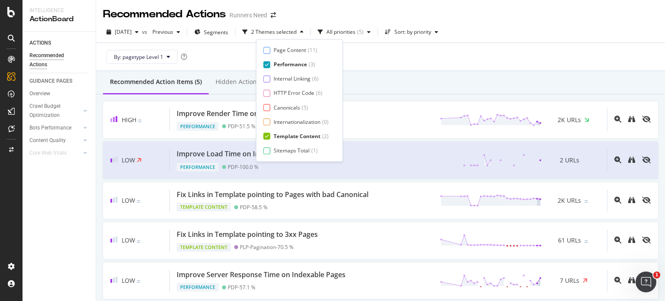
click at [290, 133] on div "Template Content" at bounding box center [297, 136] width 47 height 7
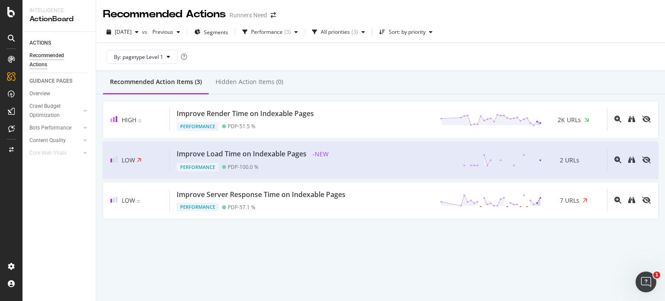
click at [382, 79] on div "Recommended Action Items (3) Hidden Action Items (0)" at bounding box center [380, 82] width 569 height 23
click at [269, 150] on div "Improve Load Time on Indexable Pages" at bounding box center [242, 154] width 130 height 10
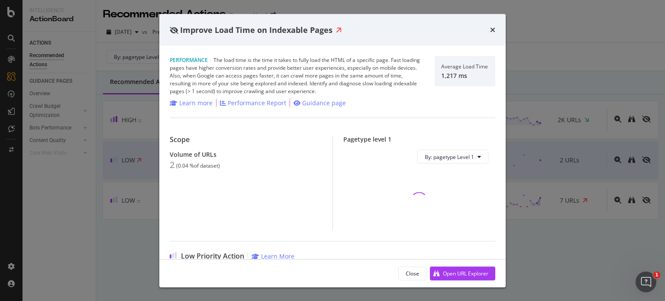
click at [129, 149] on div "Improve Load Time on Indexable Pages Performance | The load time is the time it…" at bounding box center [332, 150] width 665 height 301
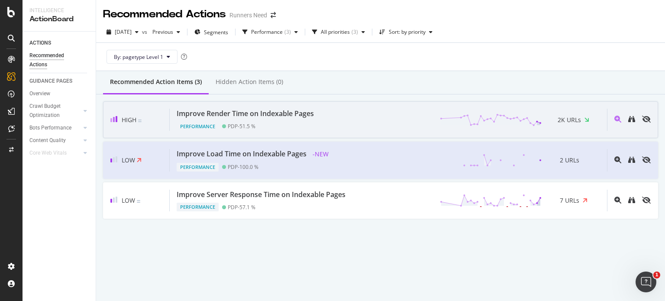
click at [206, 106] on div "High Improve Render Time on Indexable Pages Performance PDP - 51.5 % 2K URLs" at bounding box center [380, 119] width 555 height 37
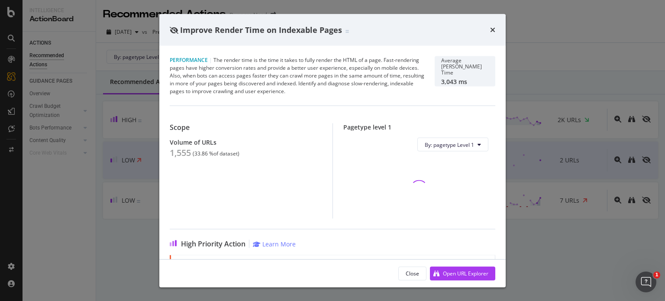
click at [180, 152] on div "1,555" at bounding box center [180, 153] width 21 height 10
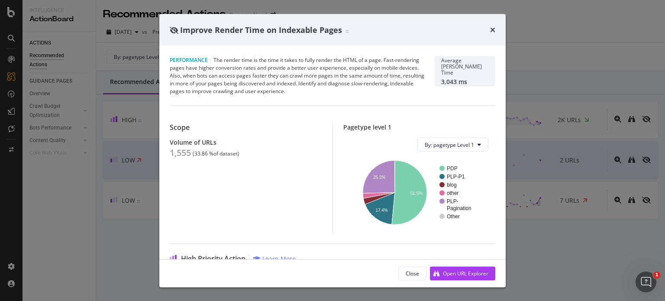
click at [147, 55] on div "Improve Render Time on Indexable Pages Performance | The render time is the tim…" at bounding box center [332, 150] width 665 height 301
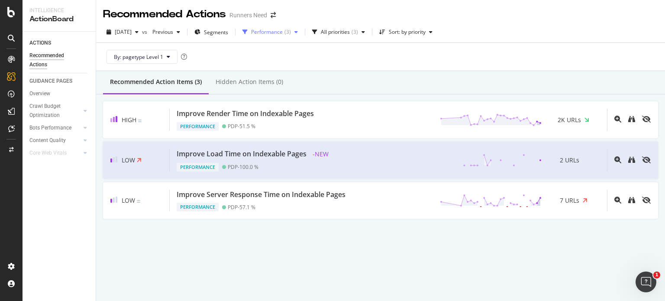
click at [251, 29] on div "button" at bounding box center [245, 31] width 12 height 5
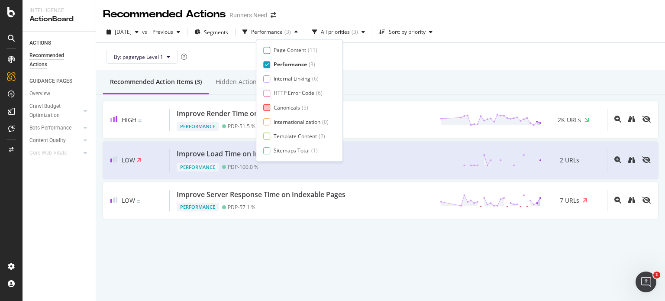
click at [283, 108] on div "Canonicals" at bounding box center [287, 107] width 26 height 7
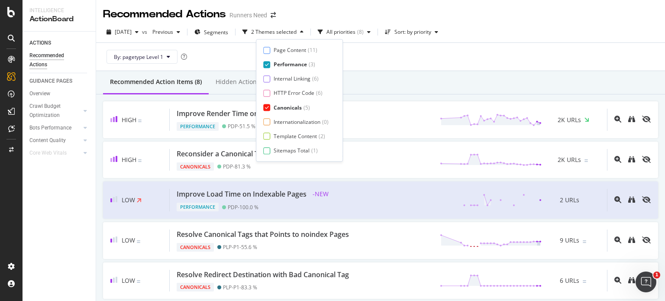
click at [295, 64] on div "Performance" at bounding box center [290, 64] width 33 height 7
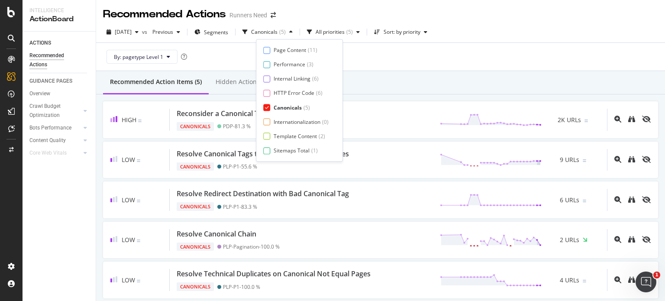
click at [389, 65] on div "By: pagetype Level 1" at bounding box center [380, 57] width 555 height 28
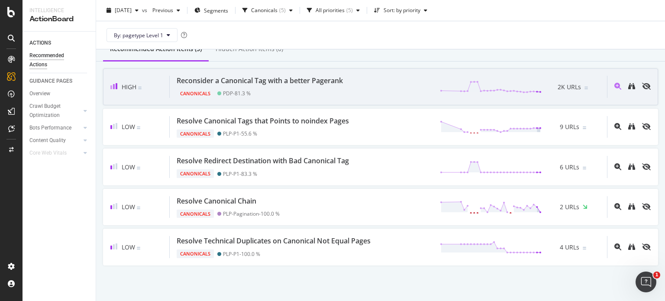
scroll to position [33, 0]
click at [315, 84] on div "Reconsider a Canonical Tag with a better Pagerank" at bounding box center [260, 81] width 166 height 10
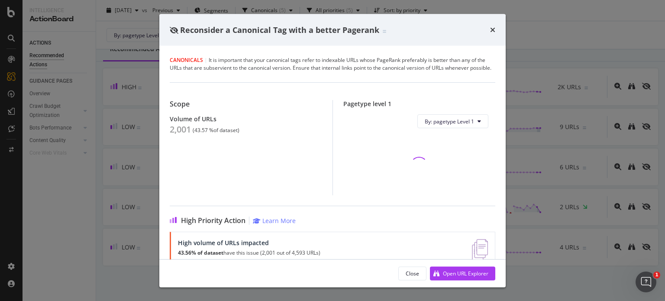
click at [178, 134] on div "2,001" at bounding box center [180, 129] width 21 height 10
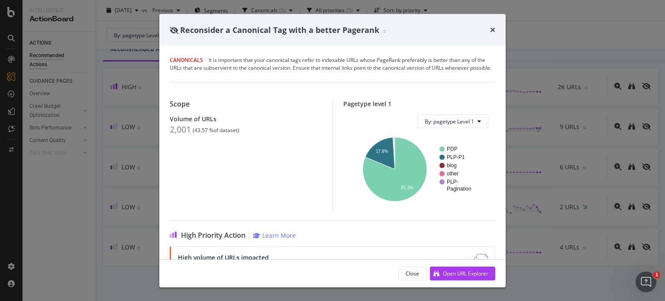
click at [141, 151] on div "Reconsider a Canonical Tag with a better Pagerank Canonicals | It is important …" at bounding box center [332, 150] width 665 height 301
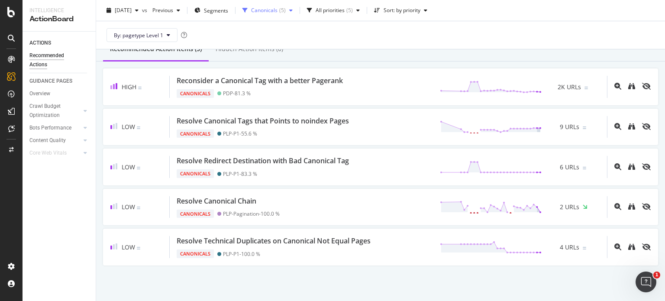
click at [271, 9] on div "Canonicals" at bounding box center [264, 10] width 26 height 5
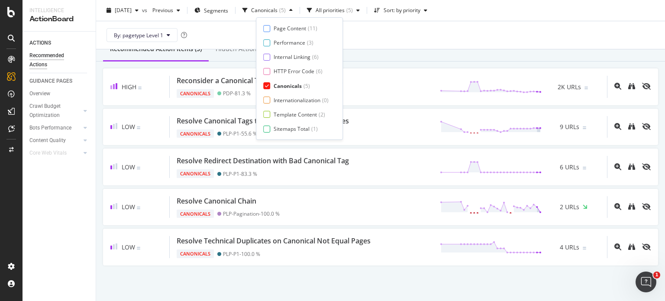
click at [288, 87] on div "Canonicals" at bounding box center [288, 85] width 28 height 7
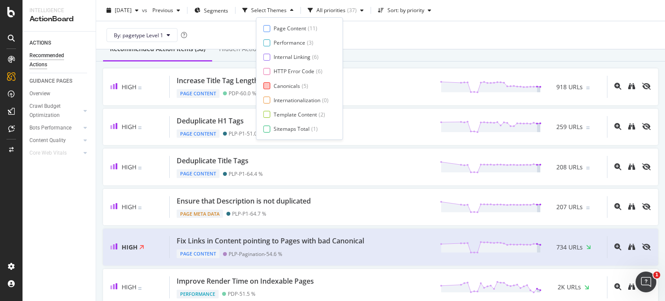
scroll to position [14, 0]
click at [293, 129] on div "Page Meta Data" at bounding box center [293, 128] width 39 height 7
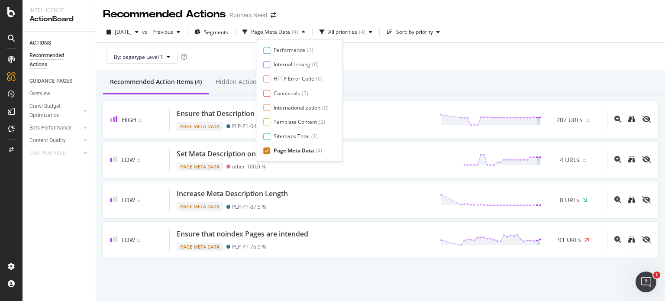
scroll to position [0, 0]
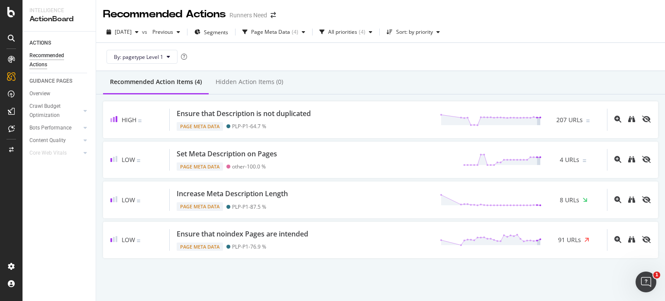
click at [368, 47] on div "By: pagetype Level 1" at bounding box center [380, 57] width 555 height 28
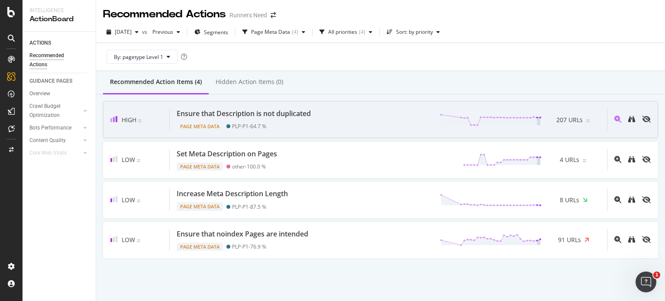
click at [308, 112] on div "Ensure that Description is not duplicated" at bounding box center [244, 114] width 134 height 10
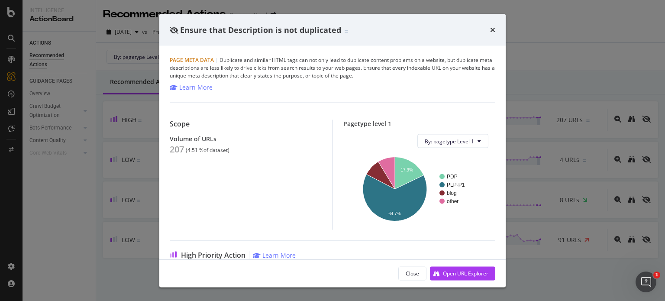
click at [85, 129] on div "Ensure that Description is not duplicated Page Meta Data | Duplicate and simila…" at bounding box center [332, 150] width 665 height 301
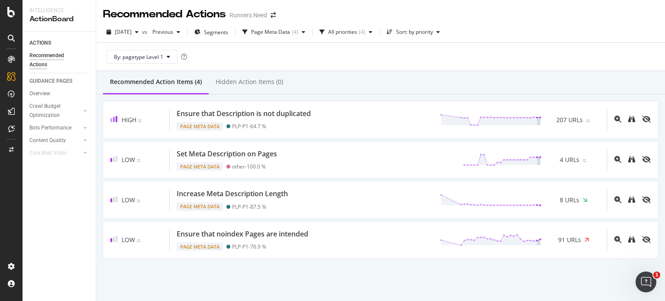
click at [267, 13] on div "Runners Need" at bounding box center [249, 15] width 38 height 9
click at [270, 13] on span at bounding box center [273, 15] width 12 height 6
click at [274, 15] on icon "arrow-right-arrow-left" at bounding box center [273, 15] width 5 height 6
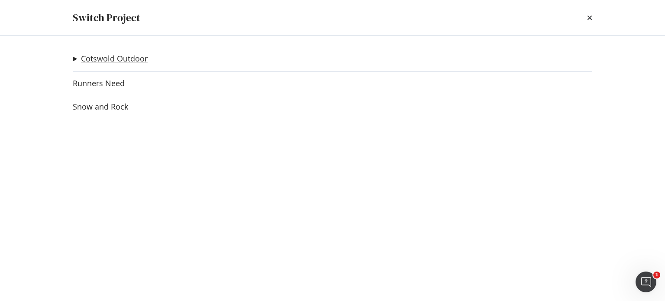
click at [132, 54] on link "Cotswold Outdoor" at bounding box center [114, 58] width 67 height 9
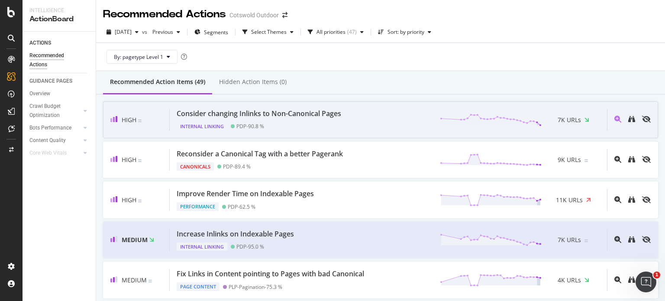
click at [243, 109] on div "Consider changing Inlinks to Non-Canonical Pages" at bounding box center [259, 114] width 165 height 10
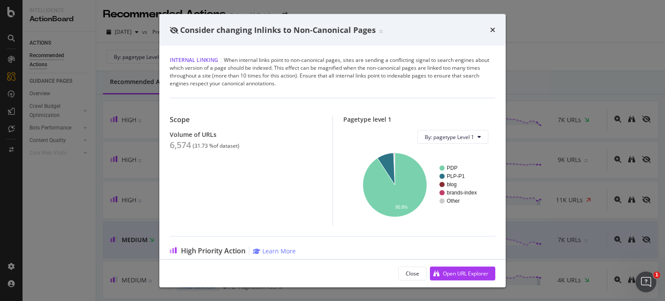
click at [186, 148] on div "6,574" at bounding box center [180, 145] width 21 height 10
click at [121, 128] on div "Consider changing Inlinks to Non-Canonical Pages Internal Linking | When intern…" at bounding box center [332, 150] width 665 height 301
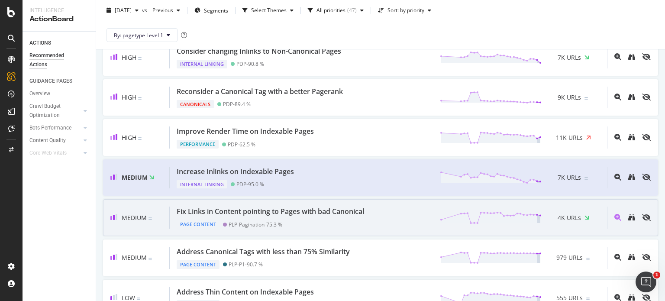
scroll to position [140, 0]
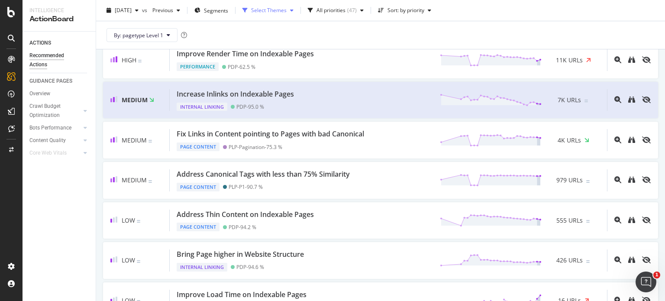
click at [287, 9] on div "Select Themes" at bounding box center [269, 10] width 36 height 5
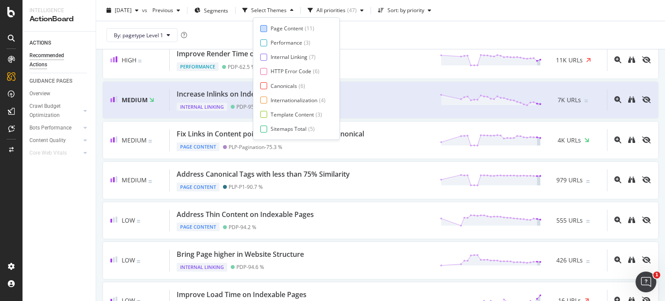
click at [288, 31] on div "Page Content" at bounding box center [287, 28] width 32 height 7
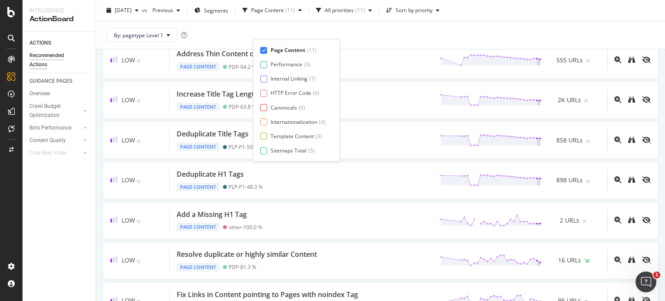
scroll to position [0, 0]
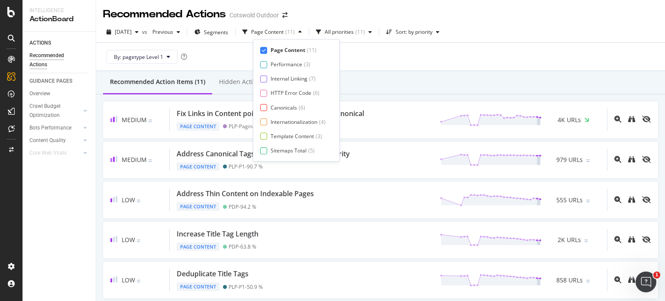
click at [385, 67] on div "By: pagetype Level 1" at bounding box center [380, 57] width 555 height 28
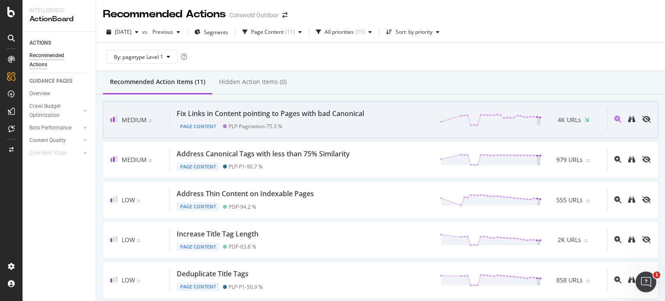
scroll to position [29, 0]
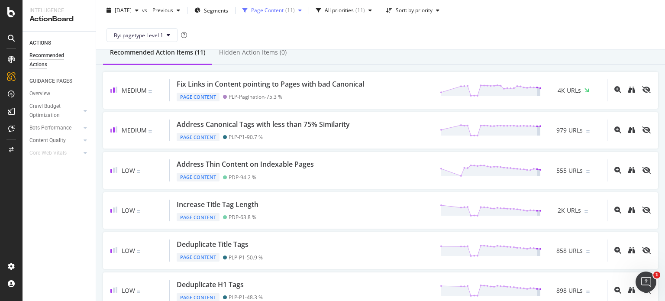
click at [281, 4] on div "Page Content ( 11 )" at bounding box center [272, 10] width 66 height 13
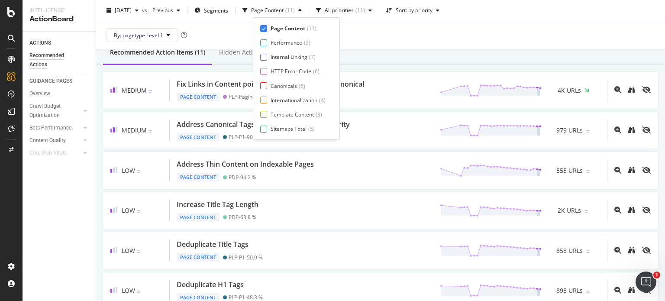
click at [293, 55] on div "Internal Linking" at bounding box center [289, 56] width 37 height 7
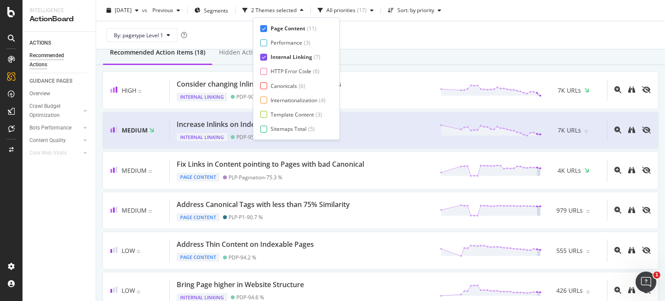
click at [291, 29] on div "Page Content" at bounding box center [288, 28] width 35 height 7
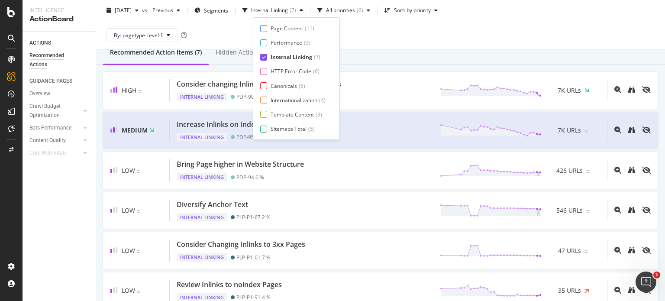
click at [353, 48] on div "By: pagetype Level 1" at bounding box center [380, 35] width 555 height 28
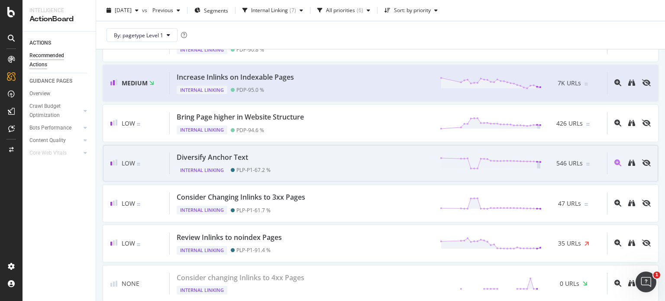
scroll to position [34, 0]
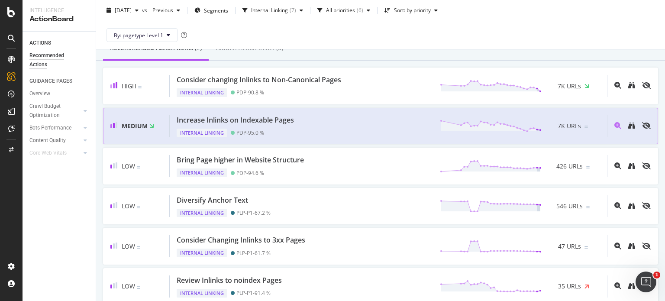
click at [207, 130] on div "Internal Linking" at bounding box center [202, 133] width 51 height 9
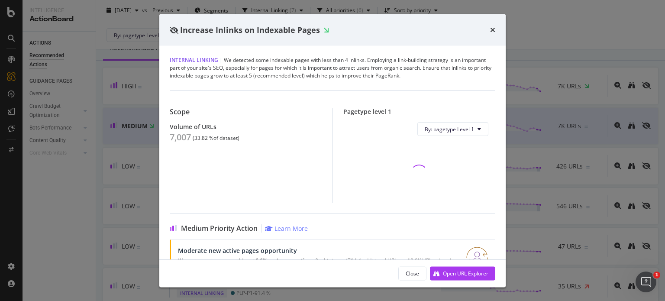
click at [182, 139] on div "7,007" at bounding box center [180, 137] width 21 height 10
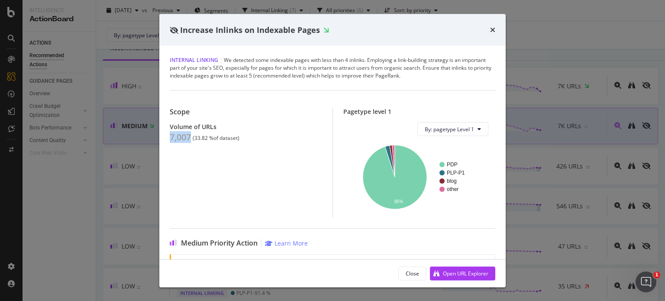
click at [114, 129] on div "Increase Inlinks on Indexable Pages Internal Linking | We detected some indexab…" at bounding box center [332, 150] width 665 height 301
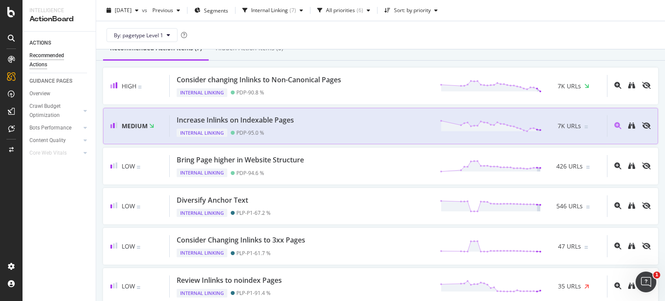
scroll to position [113, 0]
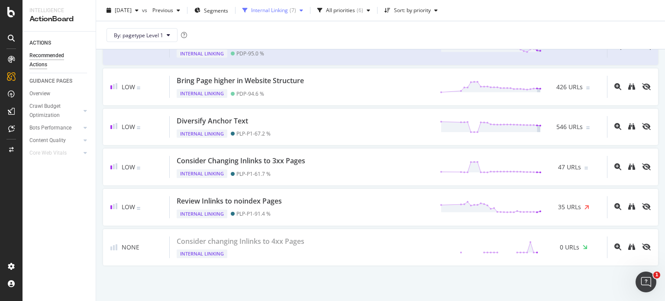
click at [285, 13] on div "Internal Linking" at bounding box center [269, 10] width 37 height 5
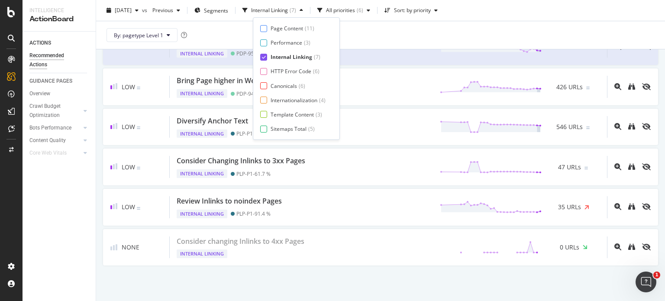
click at [287, 25] on div "Page Content" at bounding box center [287, 28] width 32 height 7
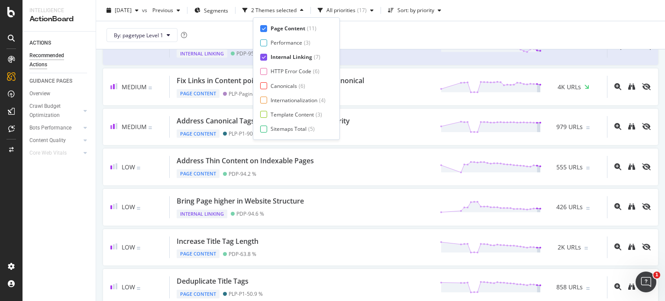
click at [285, 62] on div "Page Content ( 11 ) Performance ( 3 ) Internal Linking ( 7 ) HTTP Error Code ( …" at bounding box center [296, 79] width 72 height 108
click at [286, 57] on div "Internal Linking" at bounding box center [292, 56] width 42 height 7
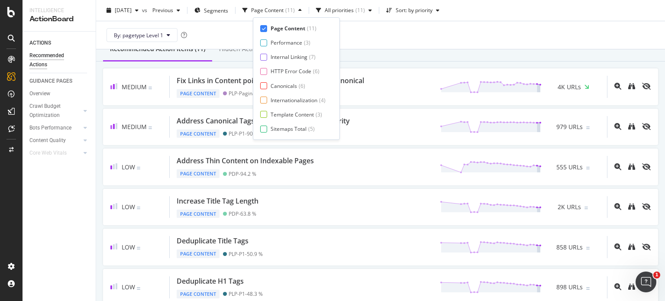
click at [386, 32] on div "By: pagetype Level 1" at bounding box center [380, 35] width 555 height 28
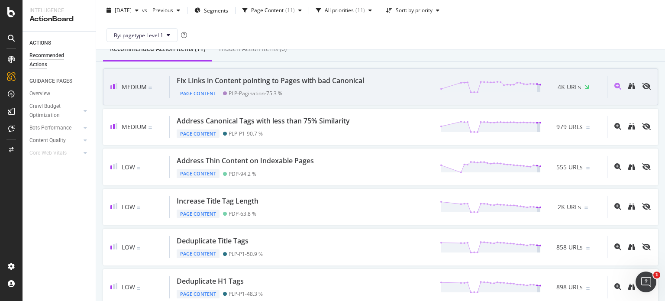
click at [299, 76] on div "Fix Links in Content pointing to Pages with bad Canonical" at bounding box center [271, 81] width 188 height 10
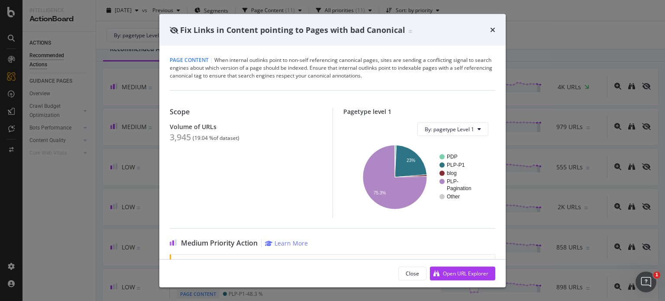
click at [184, 136] on div "3,945" at bounding box center [180, 137] width 21 height 10
click at [134, 136] on div "Fix Links in Content pointing to Pages with bad Canonical Page Content | When i…" at bounding box center [332, 150] width 665 height 301
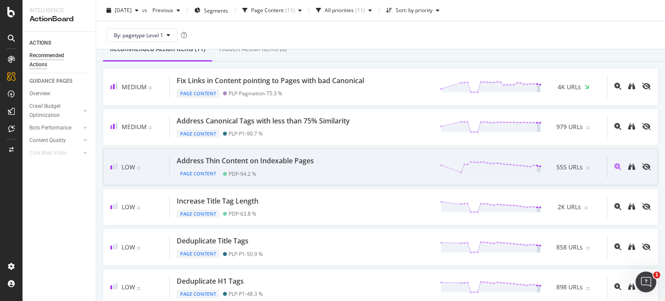
scroll to position [111, 0]
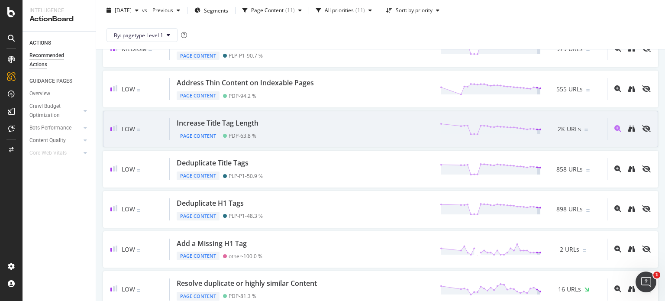
click at [236, 122] on div "Increase Title Tag Length" at bounding box center [218, 123] width 82 height 10
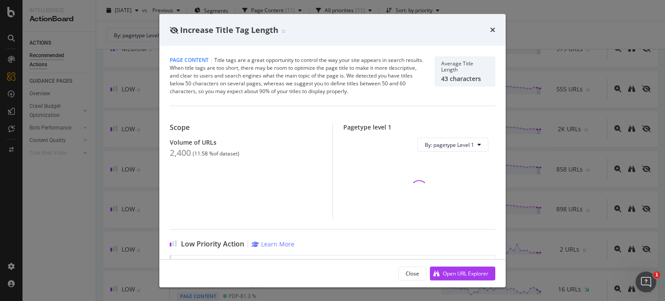
click at [184, 153] on div "2,400" at bounding box center [180, 153] width 21 height 10
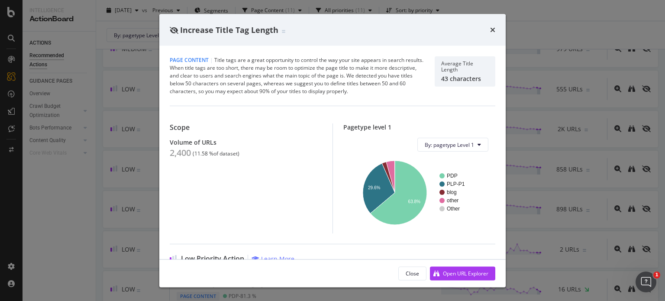
click at [105, 105] on div "Increase Title Tag Length Page Content | Title tags are a great opportunity to …" at bounding box center [332, 150] width 665 height 301
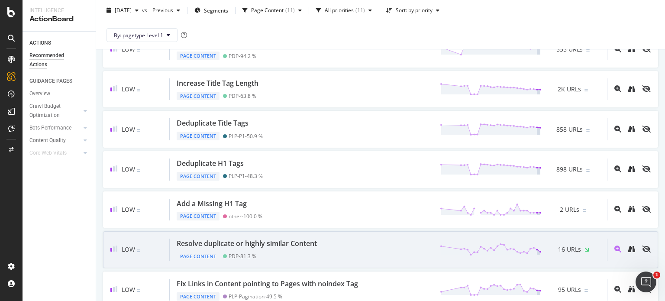
scroll to position [265, 0]
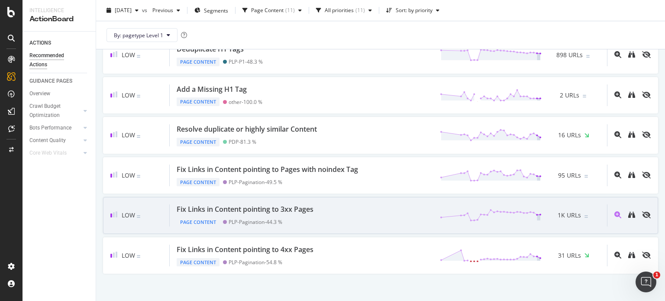
click at [244, 211] on div "Fix Links in Content pointing to 3xx Pages" at bounding box center [245, 209] width 137 height 10
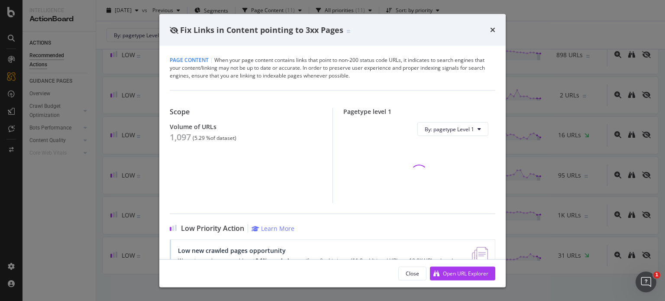
click at [186, 138] on div "1,097" at bounding box center [180, 137] width 21 height 10
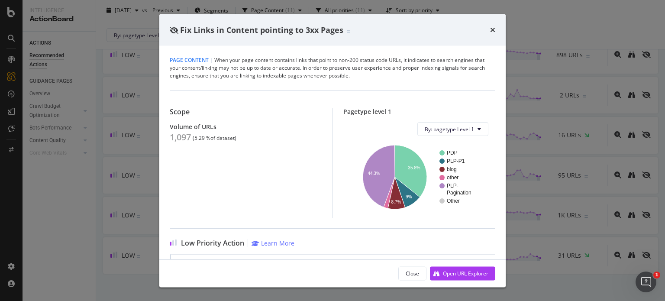
click at [122, 179] on div "Fix Links in Content pointing to 3xx Pages Page Content | When your page conten…" at bounding box center [332, 150] width 665 height 301
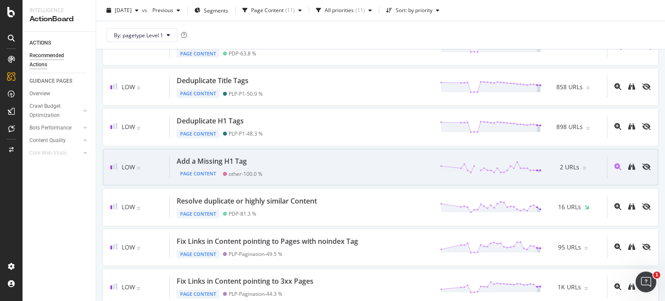
scroll to position [261, 0]
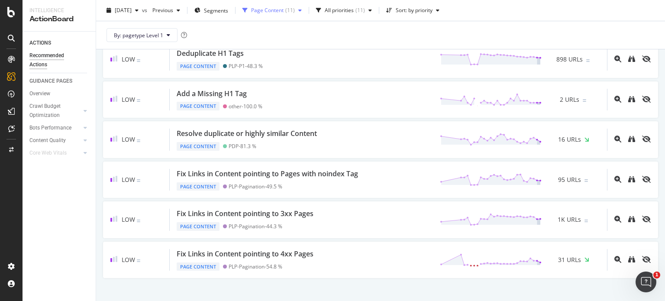
click at [295, 12] on div "Page Content ( 11 )" at bounding box center [273, 10] width 44 height 5
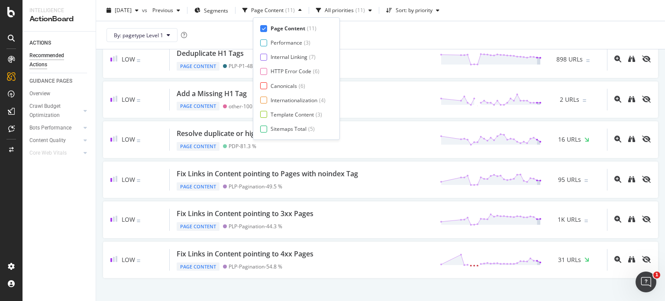
click at [285, 66] on div "Page Content ( 11 ) Performance ( 3 ) Internal Linking ( 7 ) HTTP Error Code ( …" at bounding box center [296, 79] width 72 height 108
click at [287, 74] on div "HTTP Error Code" at bounding box center [291, 71] width 41 height 7
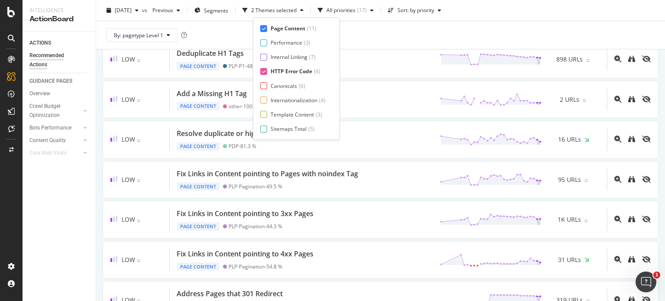
click at [292, 31] on div "Page Content" at bounding box center [288, 28] width 35 height 7
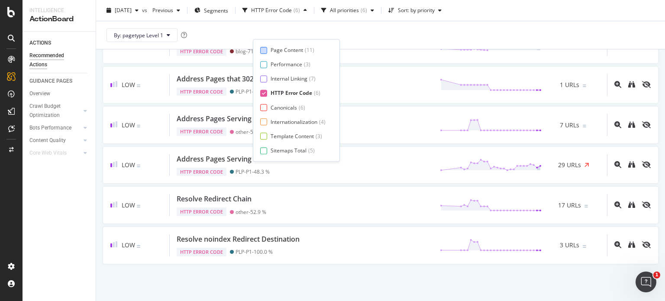
scroll to position [0, 0]
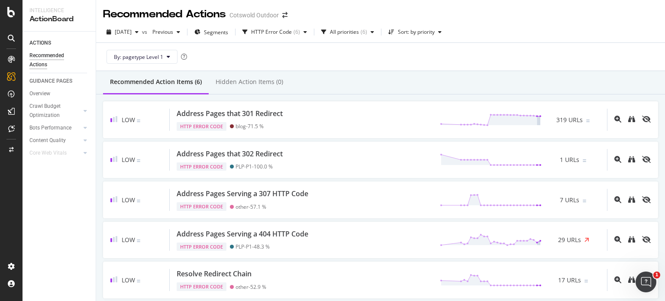
click at [426, 62] on div "By: pagetype Level 1" at bounding box center [380, 57] width 555 height 28
click at [524, 42] on div "[DATE] vs Previous Segments HTTP Error Code ( 6 ) All priorities ( 6 ) Sort: by…" at bounding box center [380, 33] width 569 height 17
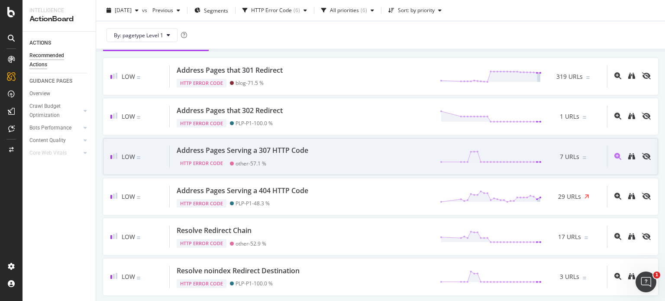
scroll to position [73, 0]
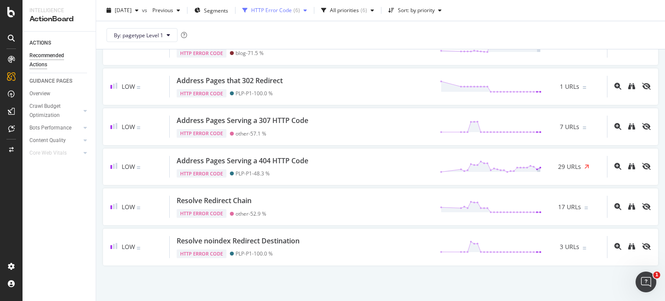
click at [294, 15] on div "HTTP Error Code ( 6 )" at bounding box center [274, 10] width 71 height 13
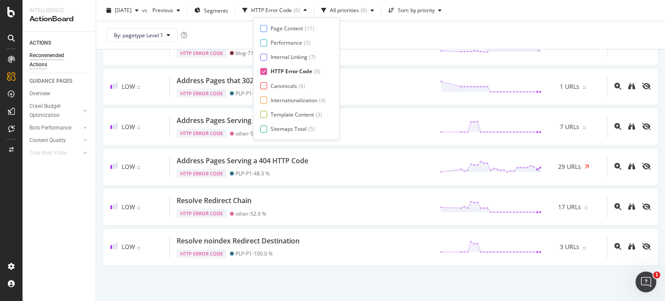
click at [285, 69] on div "HTTP Error Code" at bounding box center [292, 71] width 42 height 7
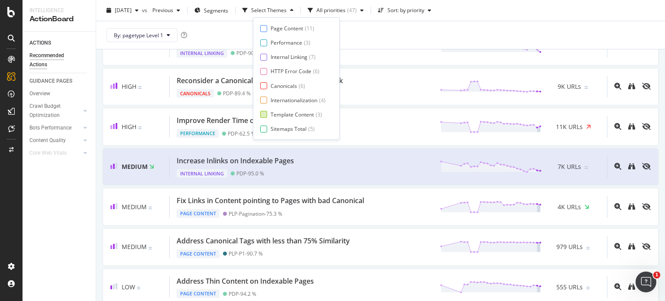
click at [286, 113] on div "Template Content" at bounding box center [292, 114] width 43 height 7
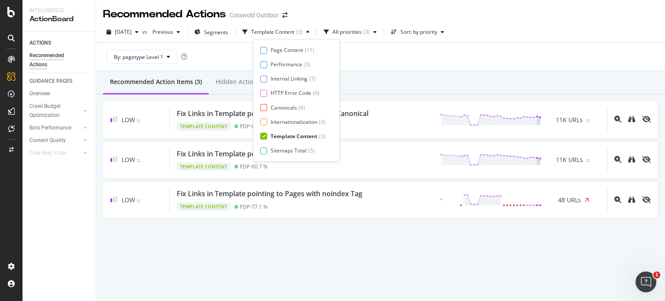
scroll to position [0, 0]
click at [223, 258] on div "Recommended Actions Cotswold Outdoor [DATE] vs Previous Segments Template Conte…" at bounding box center [380, 150] width 569 height 301
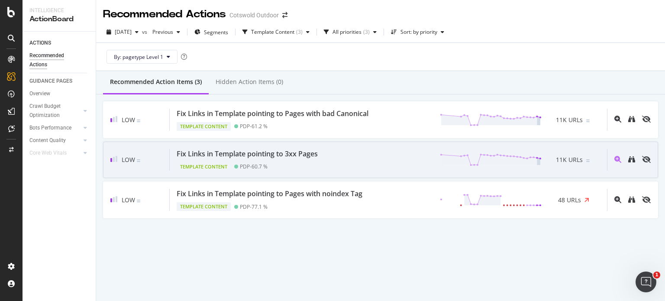
click at [249, 154] on div "Fix Links in Template pointing to 3xx Pages" at bounding box center [247, 154] width 141 height 10
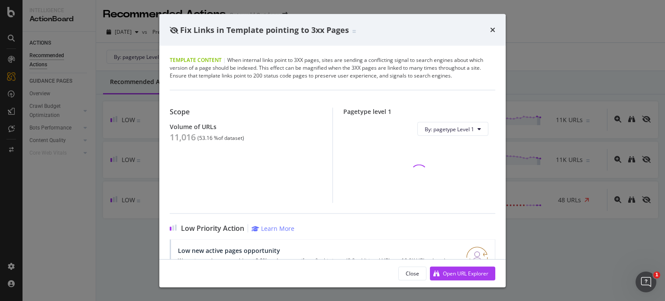
click at [182, 140] on div "11,016" at bounding box center [183, 137] width 26 height 10
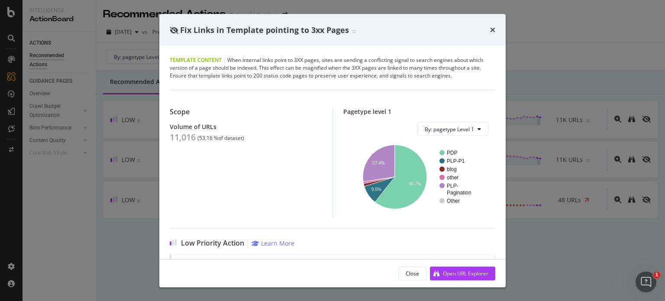
click at [87, 107] on div "Fix Links in Template pointing to 3xx Pages Template Content | When internal li…" at bounding box center [332, 150] width 665 height 301
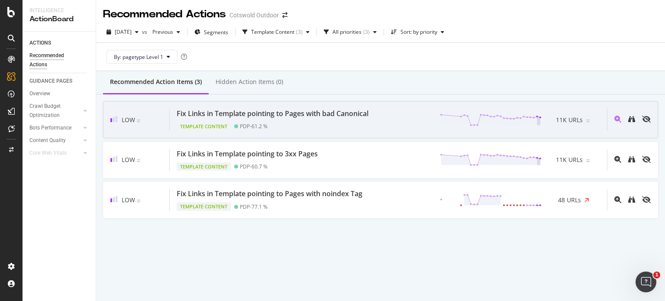
click at [293, 117] on div "Fix Links in Template pointing to Pages with bad Canonical" at bounding box center [273, 114] width 192 height 10
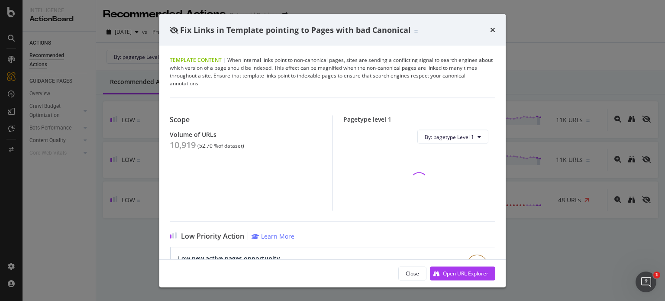
click at [184, 146] on div "10,919" at bounding box center [183, 145] width 26 height 10
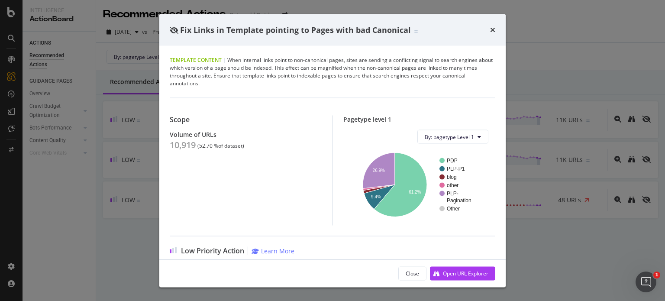
click at [131, 157] on div "Fix Links in Template pointing to Pages with bad Canonical Template Content | W…" at bounding box center [332, 150] width 665 height 301
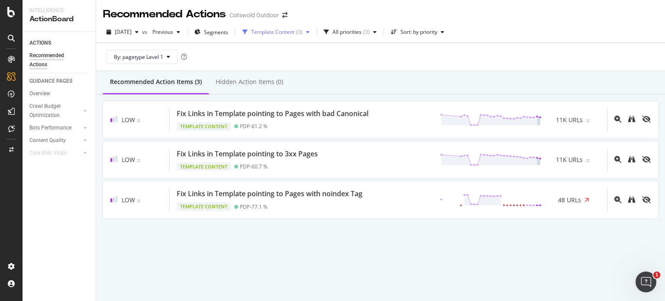
click at [266, 26] on div "Template Content ( 3 )" at bounding box center [276, 32] width 74 height 13
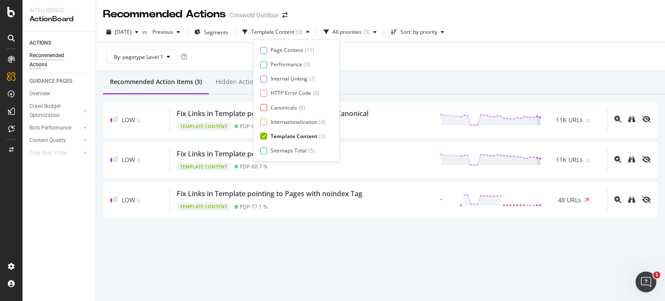
click at [286, 133] on div "Template Content" at bounding box center [294, 136] width 47 height 7
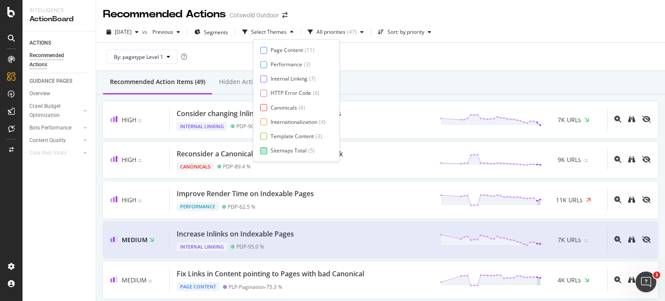
click at [288, 149] on div "Sitemaps Total" at bounding box center [289, 150] width 36 height 7
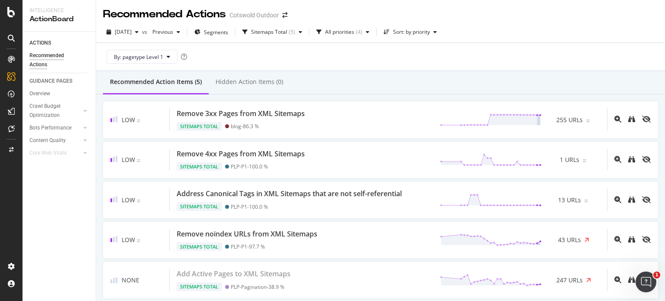
click at [408, 97] on div "Low Remove 3xx Pages from XML Sitemaps Sitemaps Total blog - 86.3 % 255 URLs Lo…" at bounding box center [380, 199] width 569 height 211
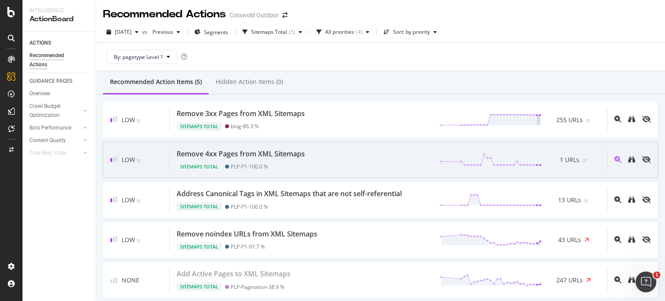
scroll to position [33, 0]
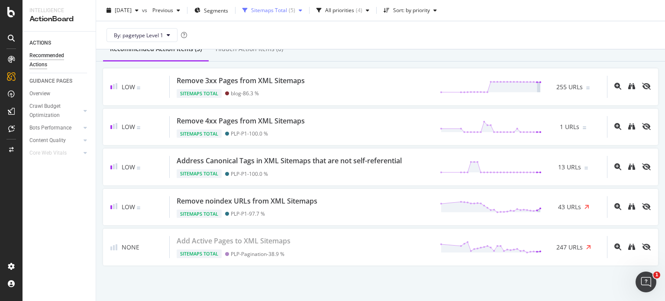
click at [278, 10] on div "Sitemaps Total" at bounding box center [269, 10] width 36 height 5
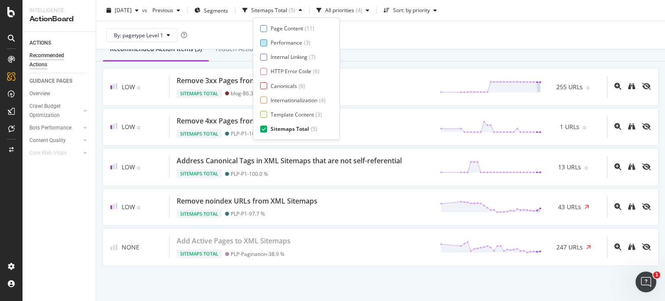
click at [295, 41] on div "Performance" at bounding box center [287, 42] width 32 height 7
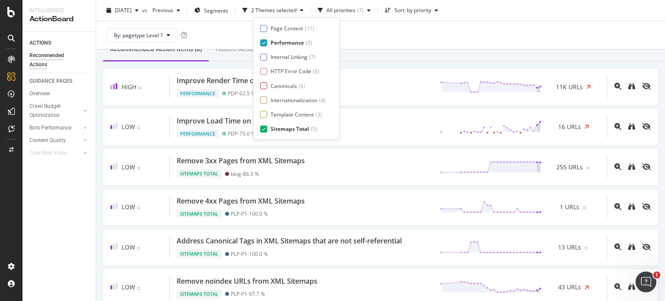
click at [294, 126] on div "Sitemaps Total" at bounding box center [290, 128] width 39 height 7
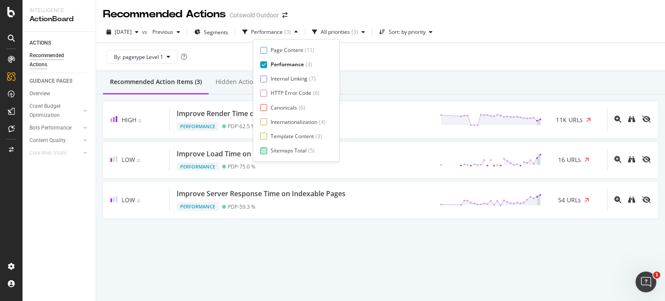
scroll to position [0, 0]
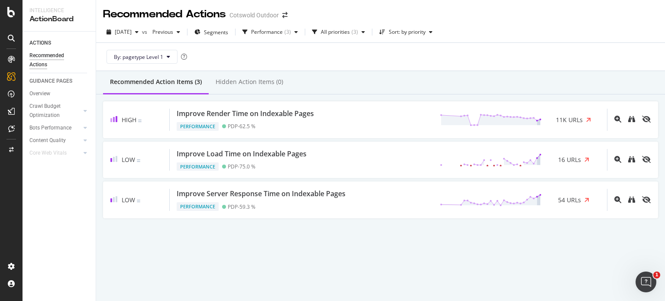
click at [451, 78] on div "Recommended Action Items (3) Hidden Action Items (0)" at bounding box center [380, 82] width 569 height 23
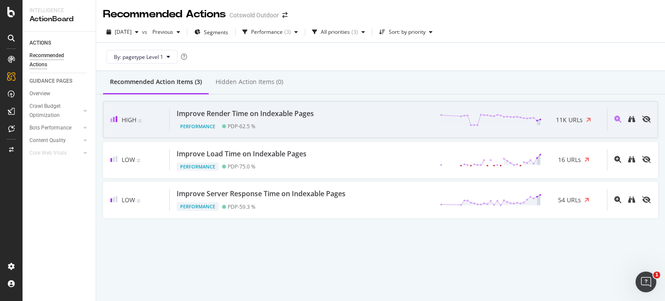
click at [246, 120] on div "Performance PDP - 62.5 %" at bounding box center [247, 125] width 141 height 12
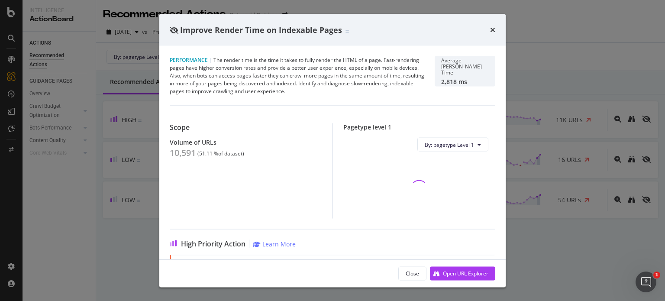
click at [188, 152] on div "10,591" at bounding box center [183, 153] width 26 height 10
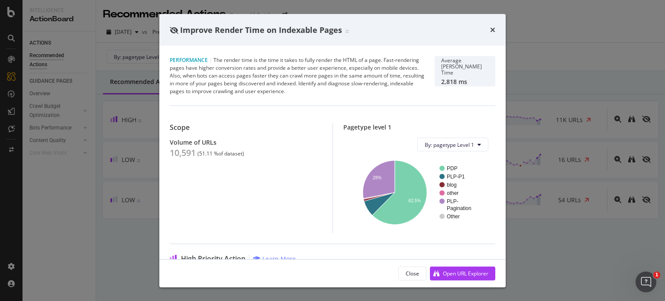
click at [126, 100] on div "Improve Render Time on Indexable Pages Performance | The render time is the tim…" at bounding box center [332, 150] width 665 height 301
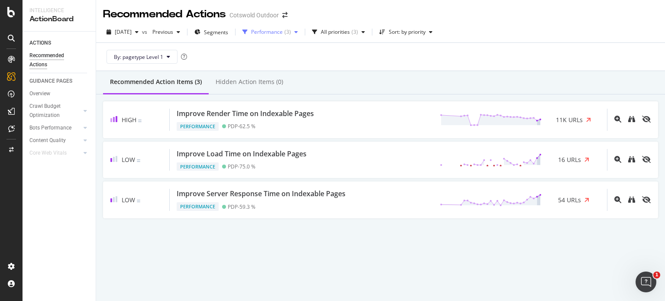
click at [288, 26] on div "Performance ( 3 )" at bounding box center [270, 32] width 62 height 13
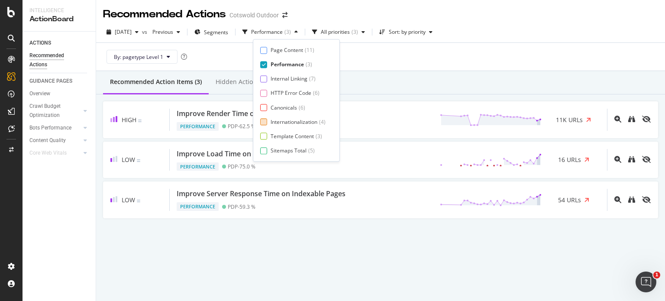
click at [291, 123] on div "Internationalization" at bounding box center [294, 121] width 47 height 7
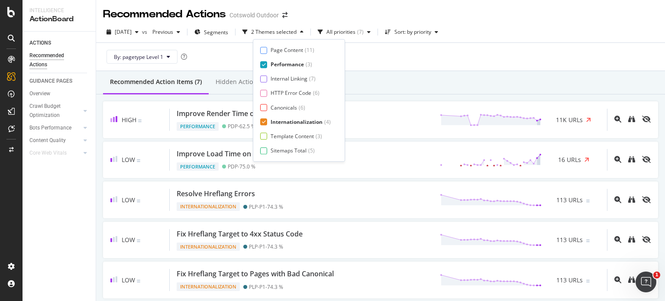
click at [300, 67] on div "Performance" at bounding box center [287, 64] width 33 height 7
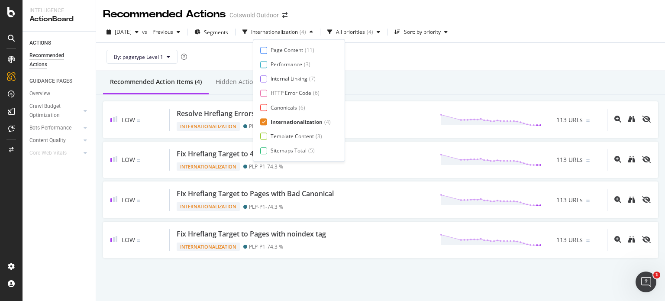
click at [297, 121] on div "Internationalization" at bounding box center [297, 121] width 52 height 7
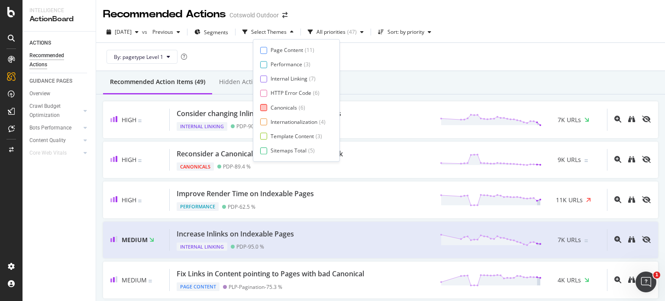
click at [290, 107] on div "Canonicals" at bounding box center [284, 107] width 26 height 7
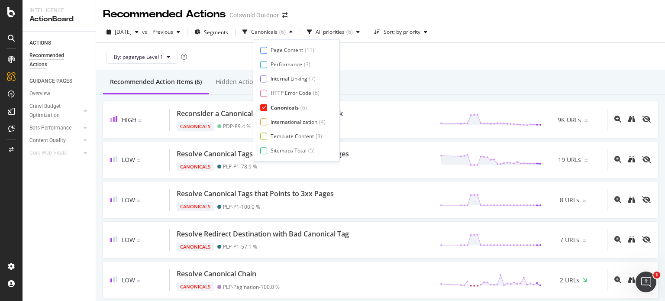
click at [391, 91] on div "Recommended Action Items (6) Hidden Action Items (0)" at bounding box center [380, 82] width 569 height 23
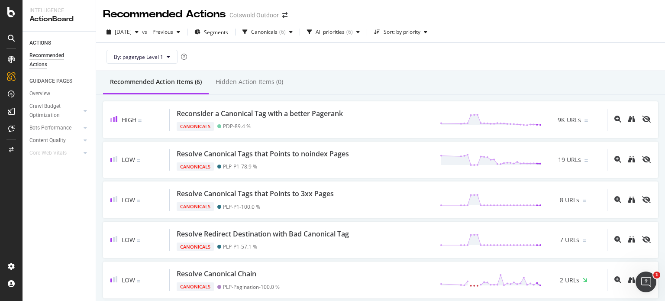
scroll to position [23, 0]
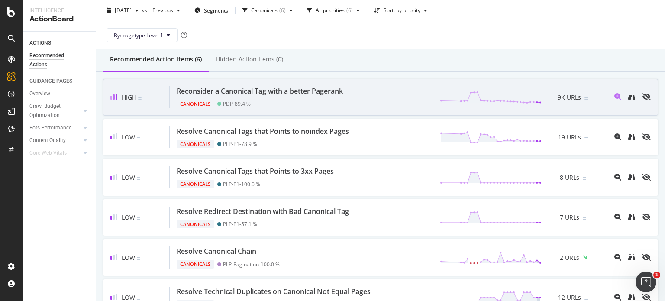
click at [304, 100] on div "Canonicals PDP - 89.4 %" at bounding box center [262, 102] width 170 height 12
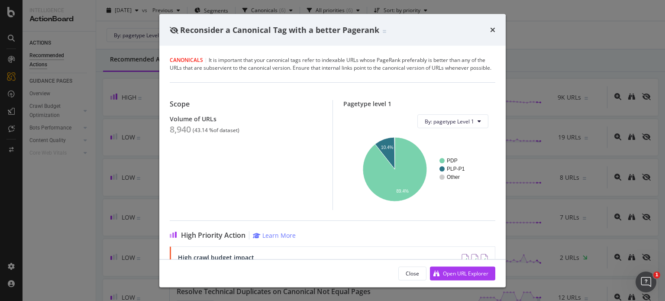
click at [173, 135] on div "8,940" at bounding box center [180, 129] width 21 height 10
click at [115, 132] on div "Reconsider a Canonical Tag with a better Pagerank Canonicals | It is important …" at bounding box center [332, 150] width 665 height 301
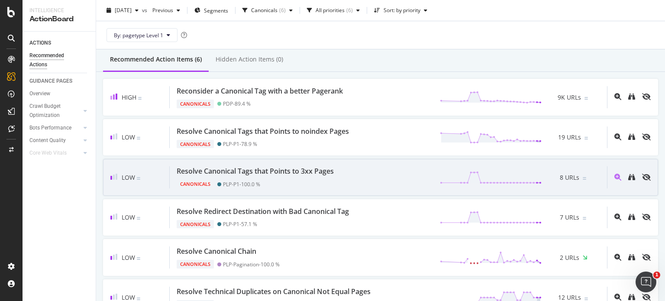
scroll to position [62, 0]
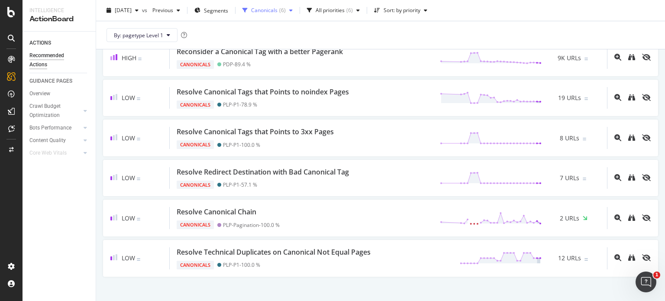
click at [278, 13] on div "Canonicals" at bounding box center [264, 10] width 26 height 5
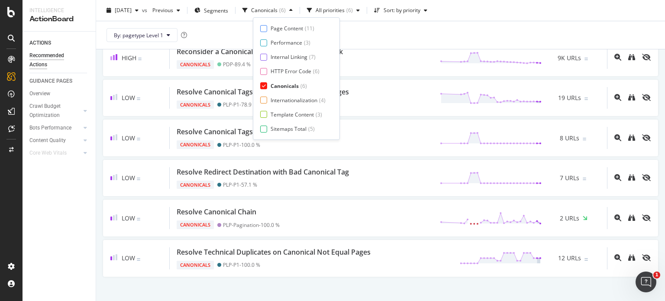
click at [282, 84] on div "Canonicals" at bounding box center [285, 85] width 28 height 7
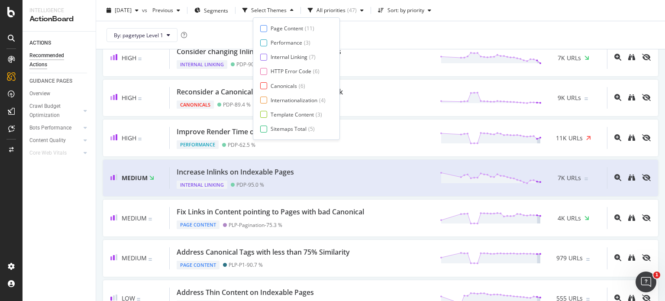
scroll to position [14, 0]
click at [281, 125] on div "Page Meta Data" at bounding box center [290, 128] width 39 height 7
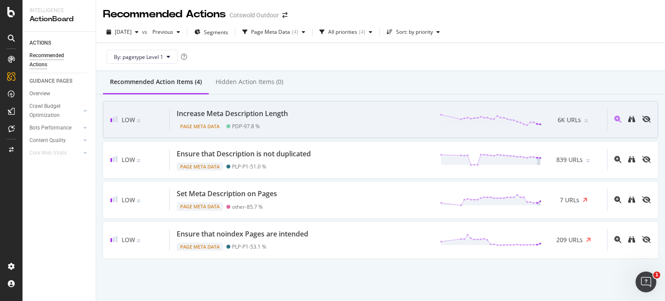
click at [371, 102] on div "Low Increase Meta Description Length Page Meta Data PDP - 97.8 % 6K URLs" at bounding box center [380, 119] width 555 height 37
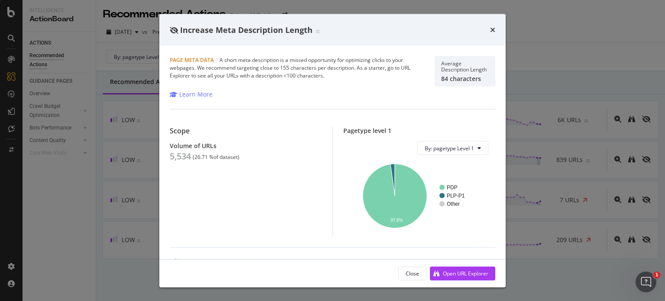
click at [105, 169] on div "Increase Meta Description Length Page Meta Data | A short meta description is a…" at bounding box center [332, 150] width 665 height 301
